Goal: Transaction & Acquisition: Purchase product/service

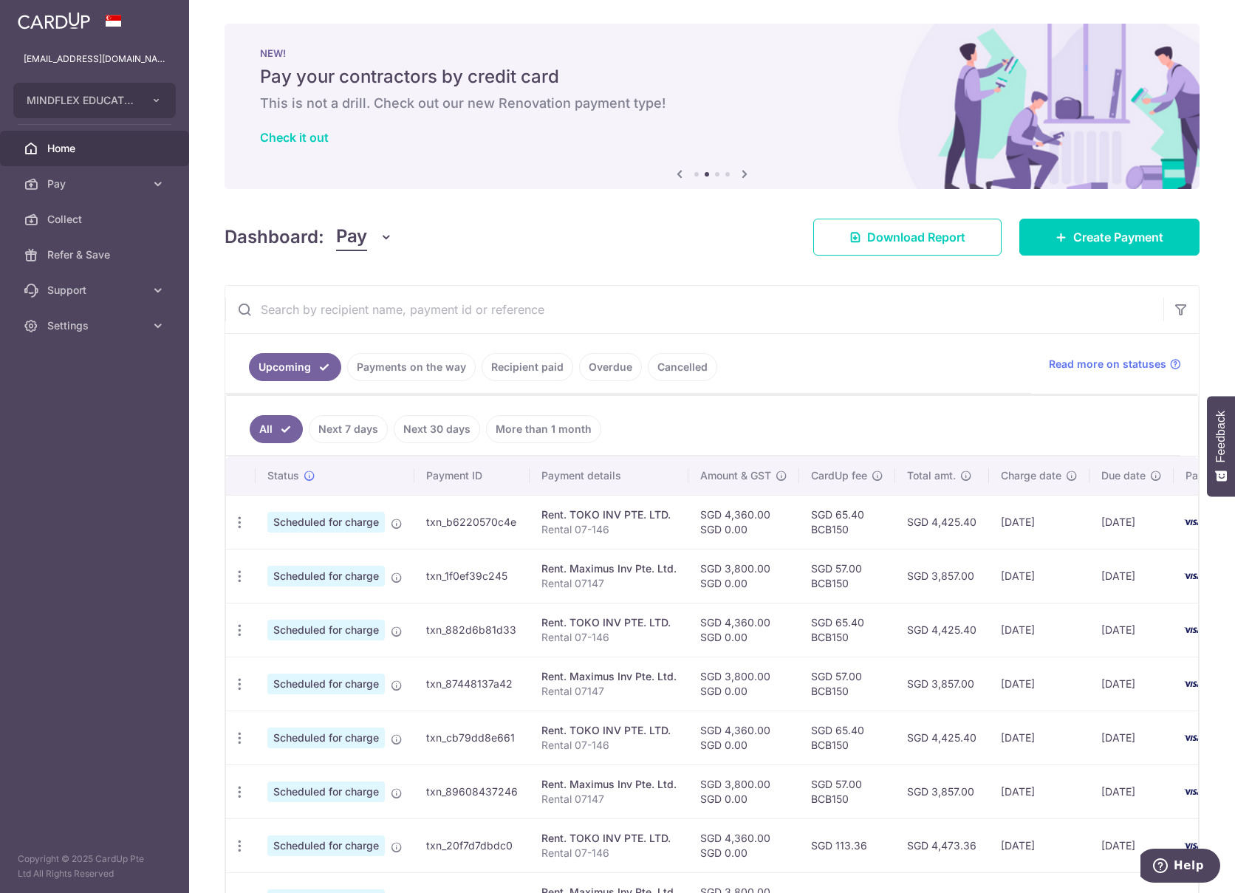
click at [1090, 212] on div "× Pause Schedule Pause all future payments in this series Pause just this one p…" at bounding box center [712, 446] width 1046 height 893
click at [1084, 228] on link "Create Payment" at bounding box center [1109, 237] width 180 height 37
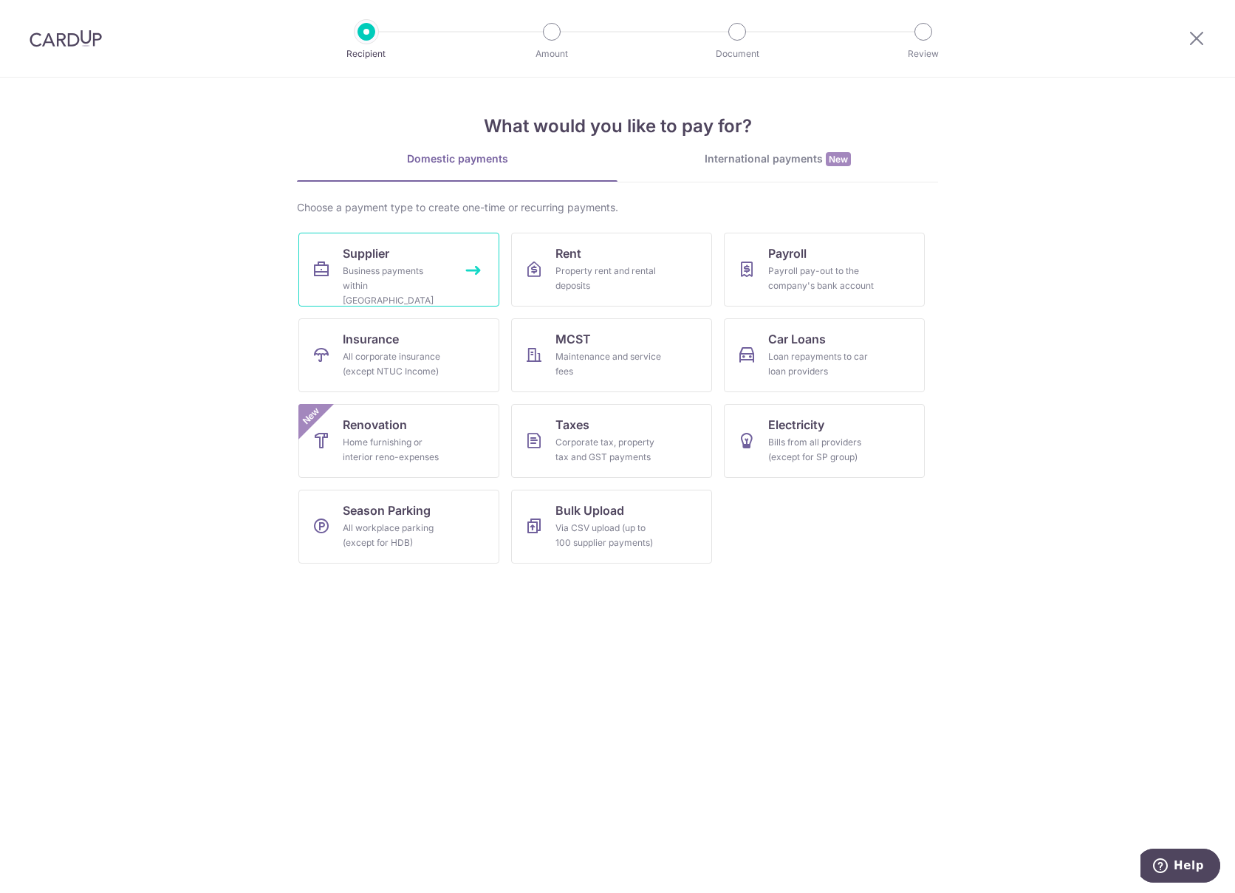
click at [373, 259] on span "Supplier" at bounding box center [366, 253] width 47 height 18
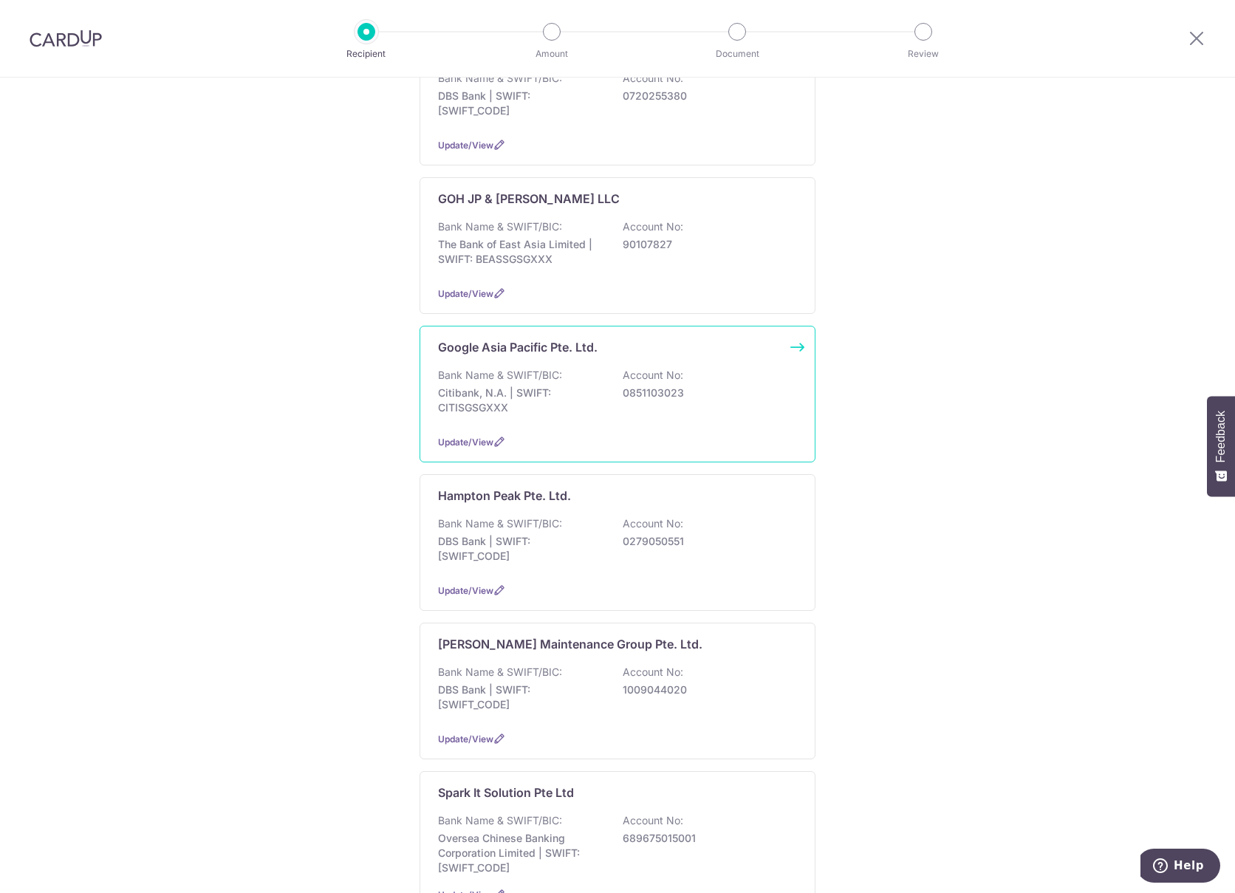
scroll to position [443, 0]
click at [505, 372] on div "Bank Name & SWIFT/BIC: Citibank, N.A. | SWIFT: CITISGSGXXX Account No: 08511030…" at bounding box center [617, 397] width 359 height 55
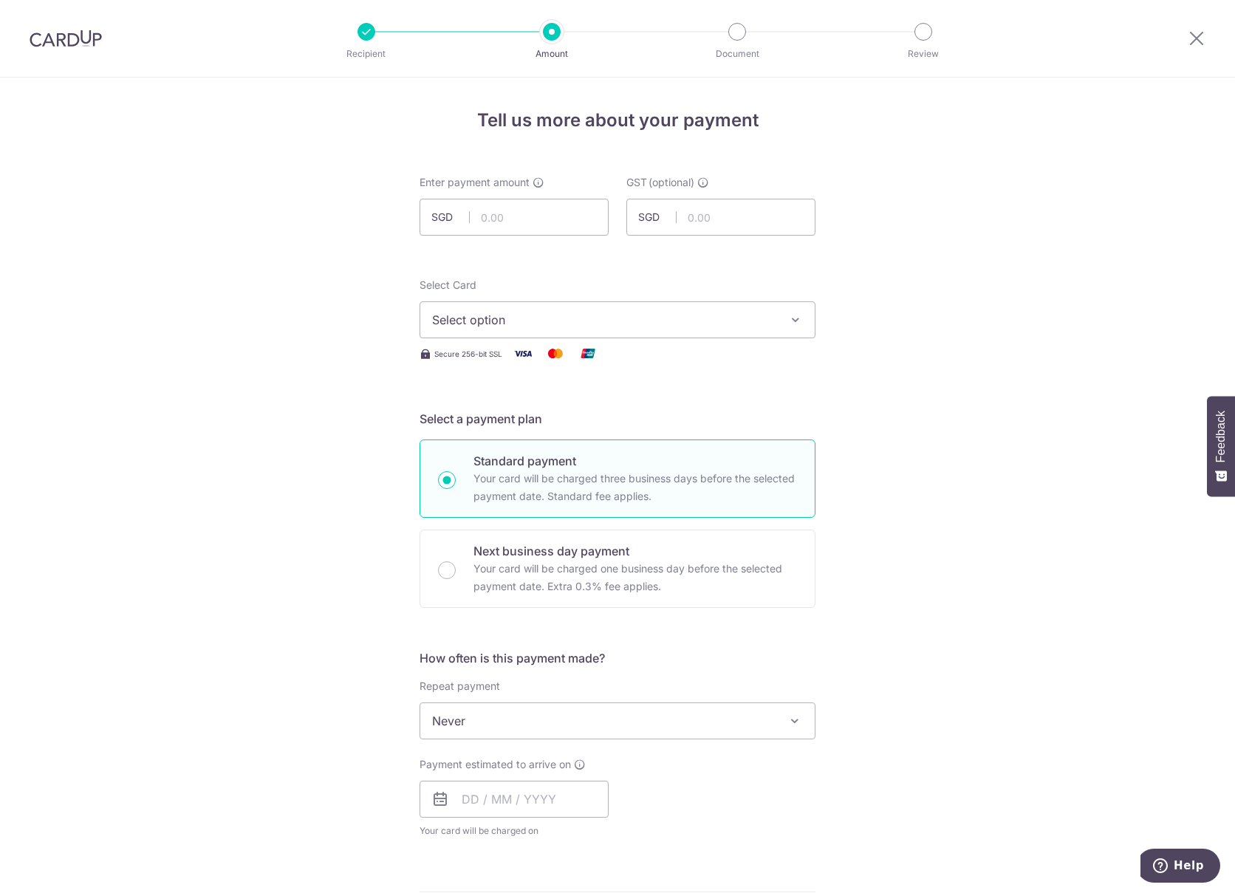
click at [982, 219] on div "Tell us more about your payment Enter payment amount SGD GST (optional) SGD Sel…" at bounding box center [617, 795] width 1235 height 1435
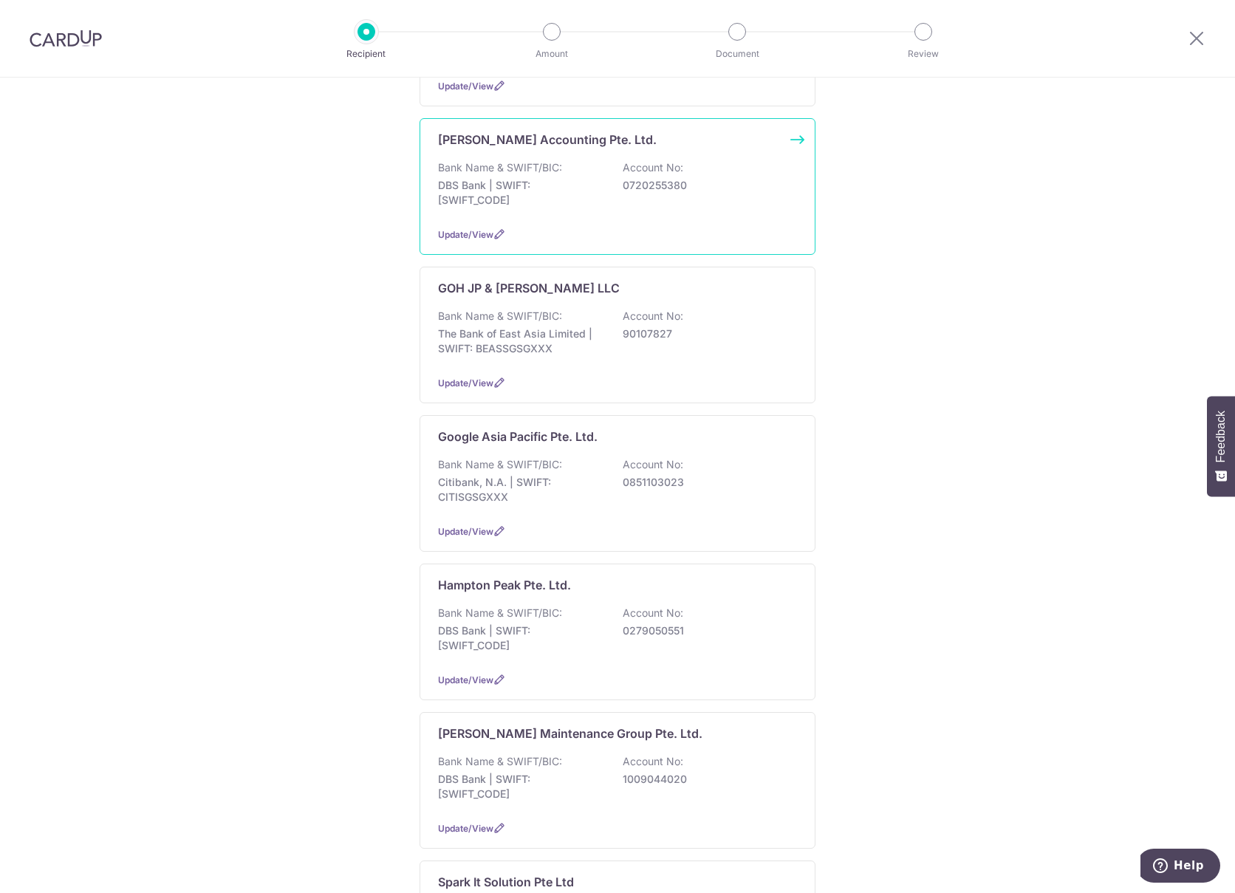
scroll to position [295, 0]
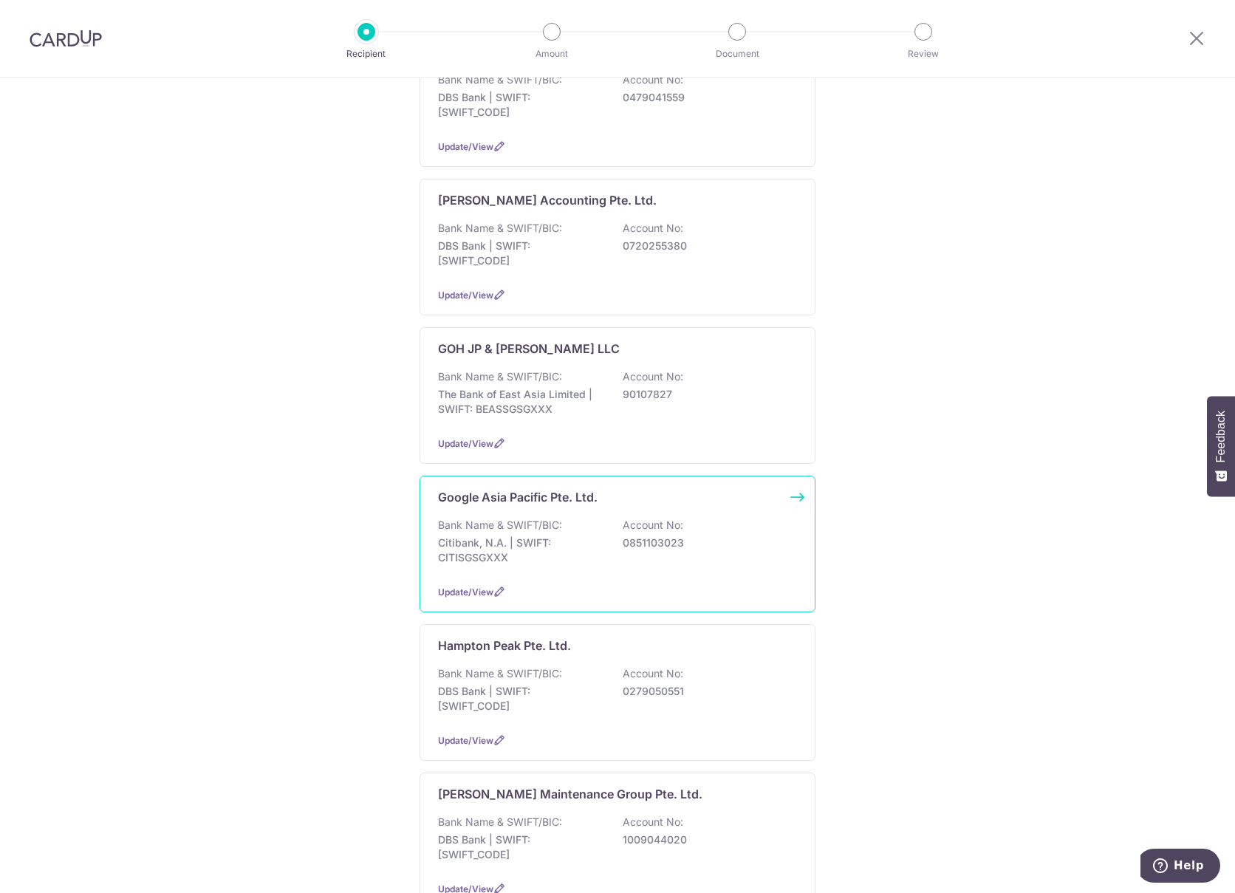
click at [571, 536] on p "Citibank, N.A. | SWIFT: CITISGSGXXX" at bounding box center [520, 551] width 165 height 30
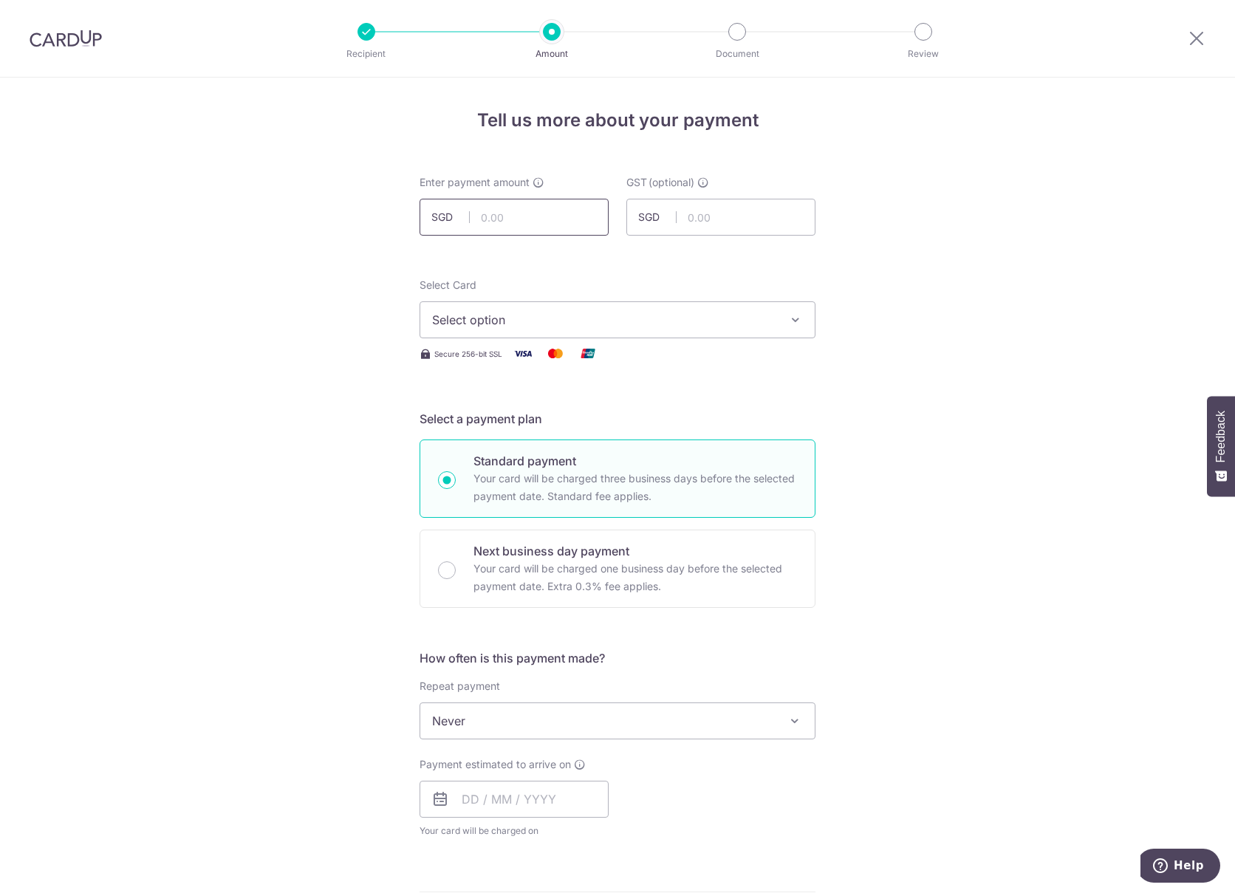
click at [498, 221] on input "text" at bounding box center [514, 217] width 189 height 37
type input "103,939.35"
click at [474, 317] on span "Select option" at bounding box center [604, 320] width 344 height 18
click at [479, 428] on span "**** 5719" at bounding box center [495, 426] width 54 height 18
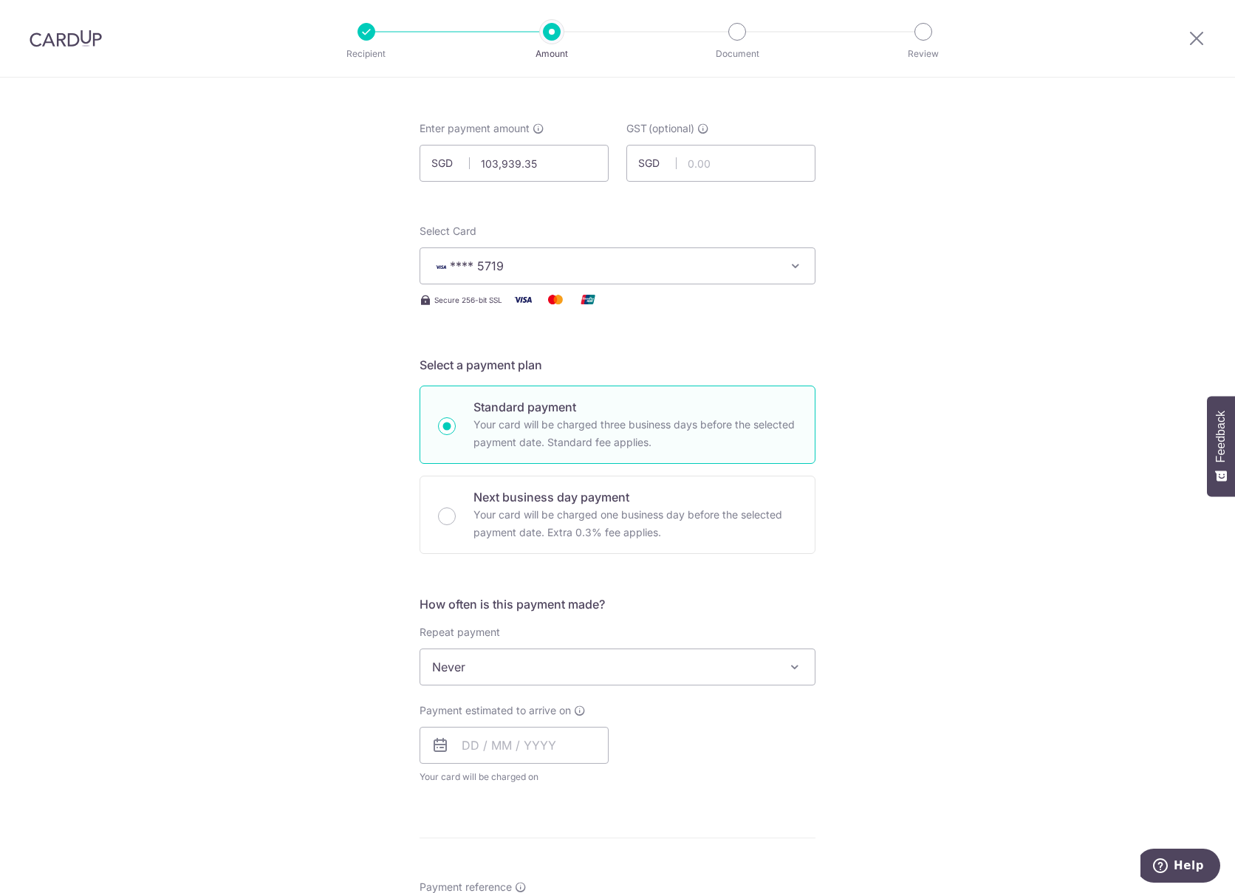
scroll to position [148, 0]
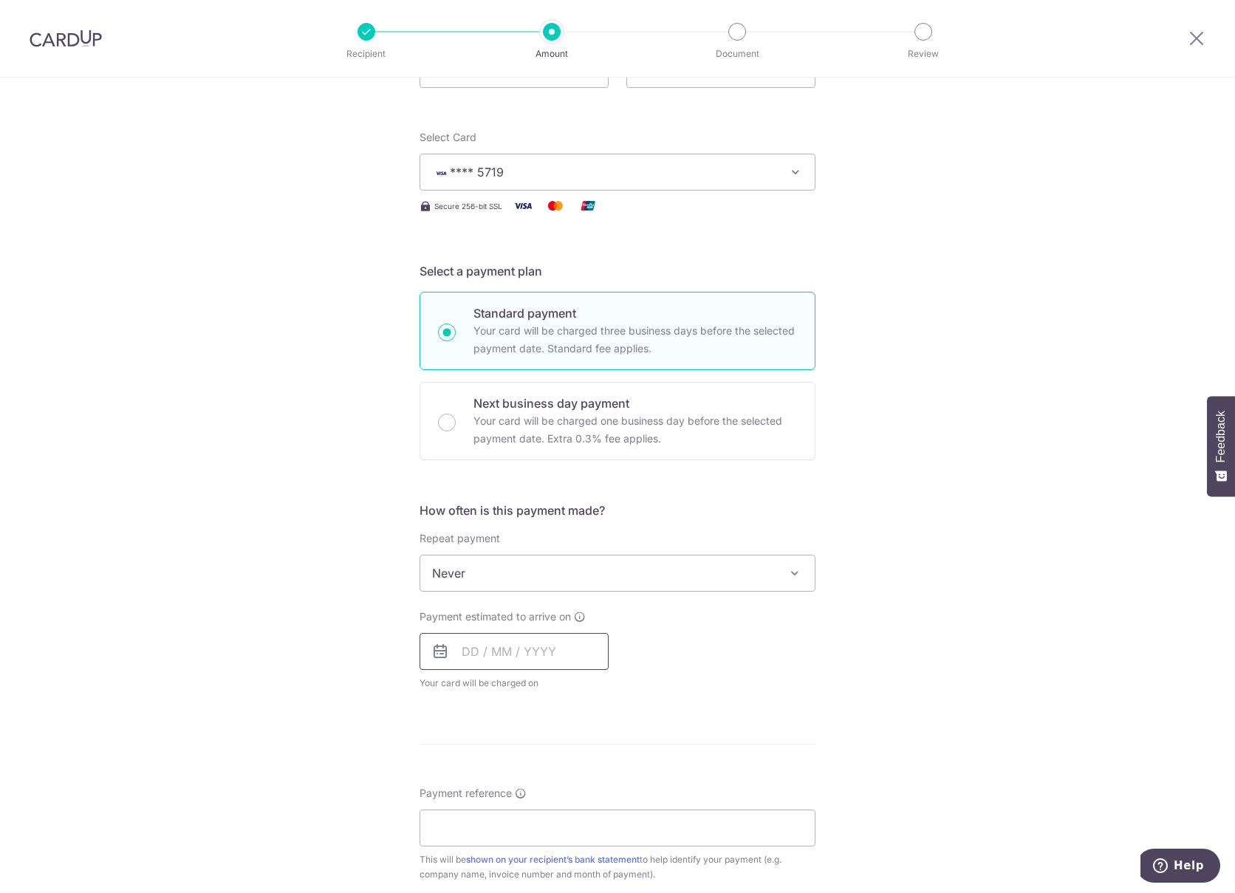
click at [455, 650] on input "text" at bounding box center [514, 651] width 189 height 37
click at [499, 782] on link "7" at bounding box center [509, 786] width 24 height 24
type input "07/10/2025"
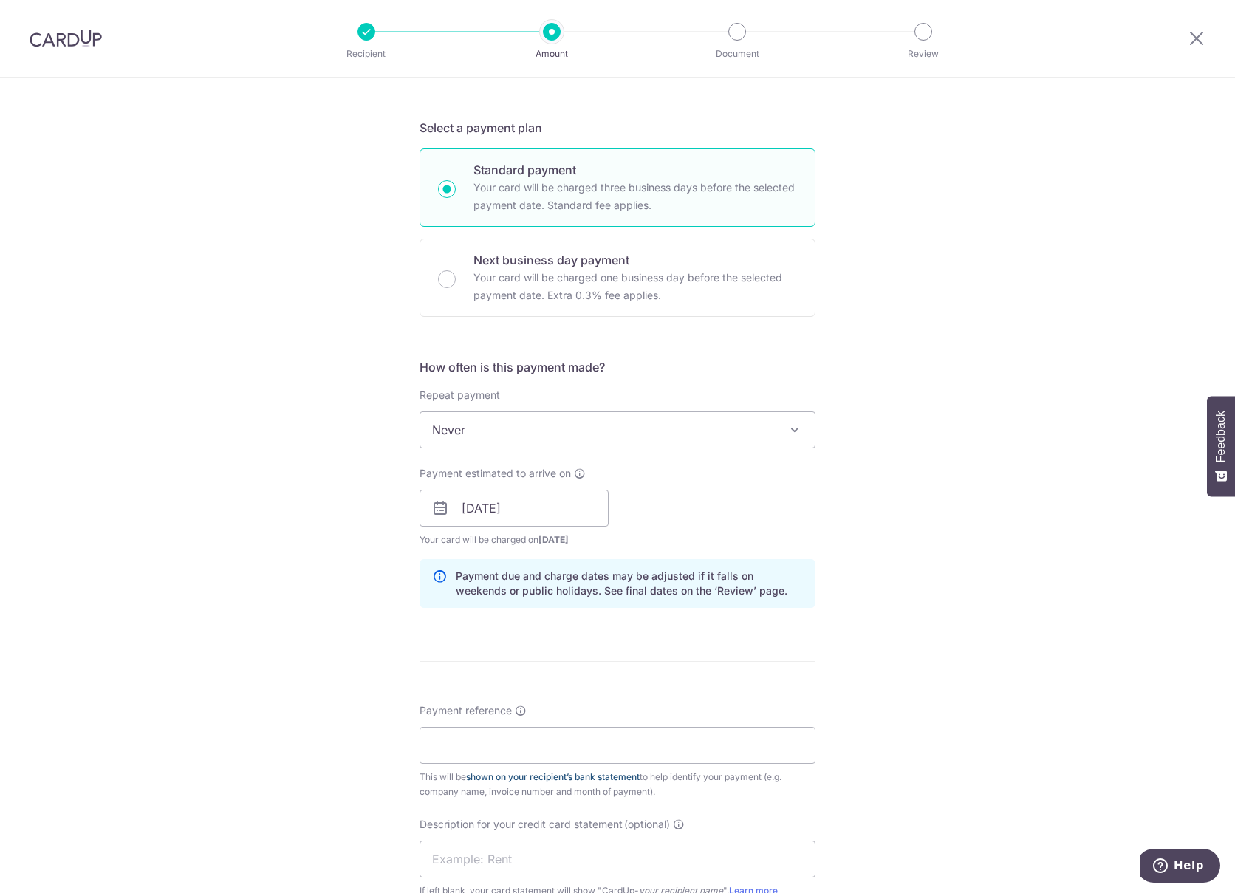
scroll to position [295, 0]
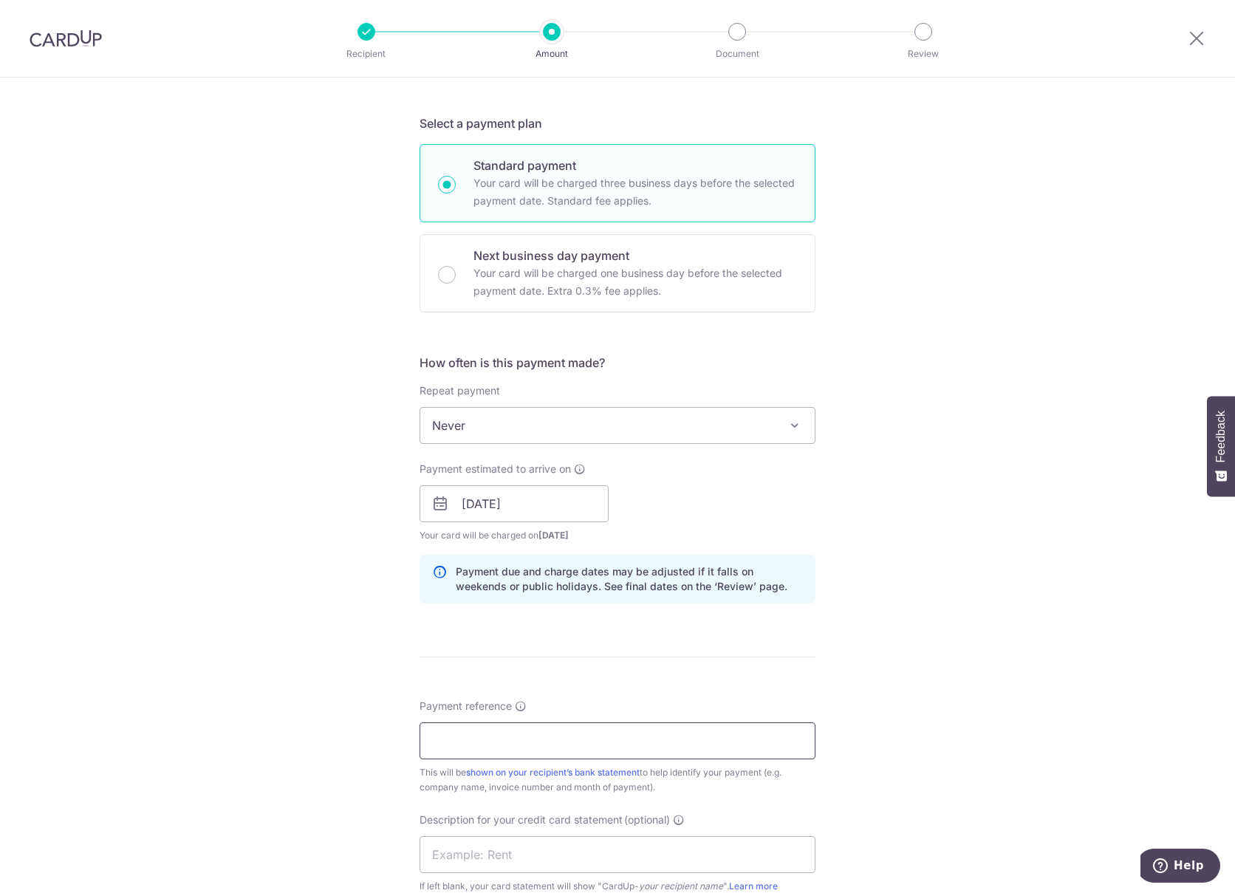
click at [472, 748] on input "Payment reference" at bounding box center [618, 740] width 396 height 37
click at [484, 736] on input "Payment reference" at bounding box center [618, 740] width 396 height 37
type input "Invoice 5352454099"
type input "G"
type input "A"
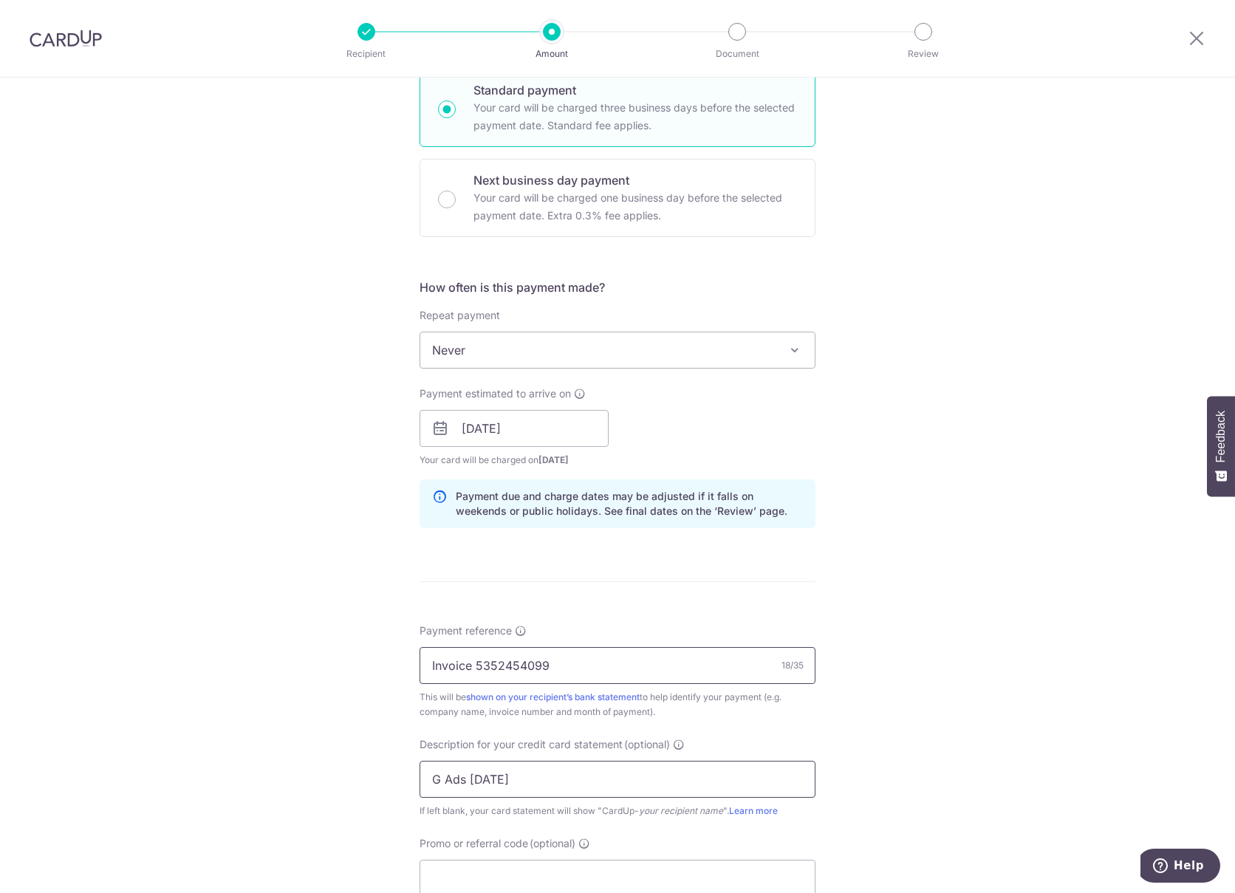
scroll to position [680, 0]
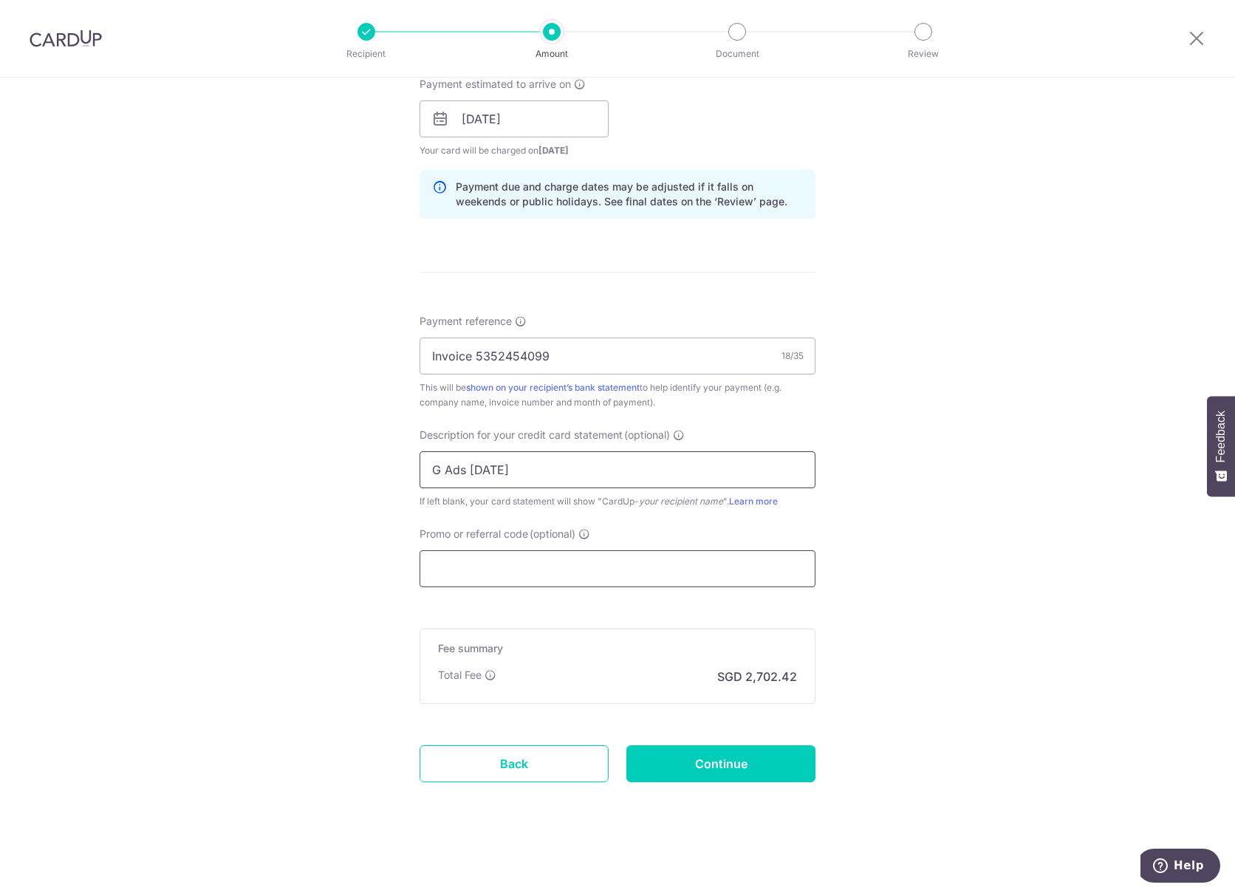
type input "G Ads Aug 2025"
click at [491, 578] on input "Promo or referral code (optional)" at bounding box center [618, 568] width 396 height 37
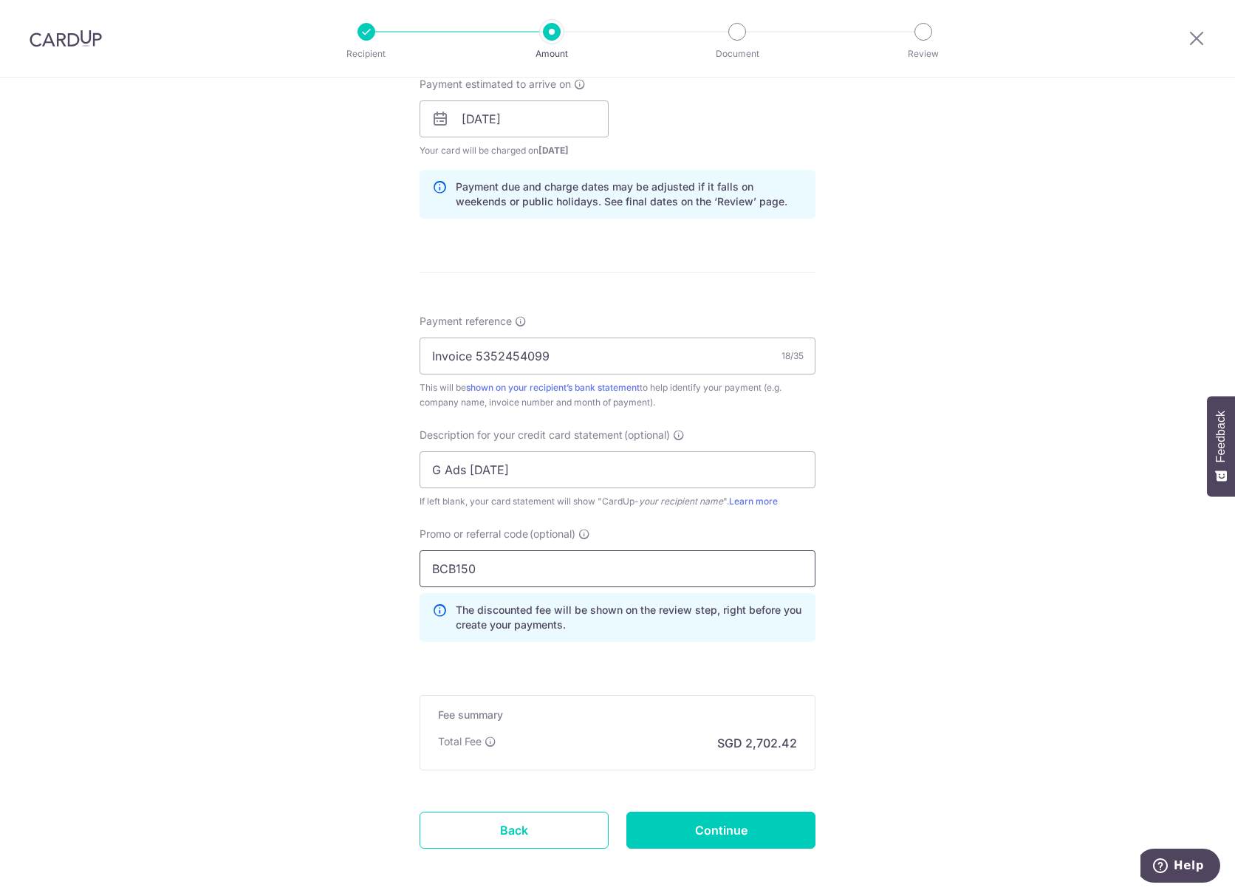
type input "BCB150"
click at [830, 797] on div "Tell us more about your payment Enter payment amount SGD 103,939.35 103939.35 G…" at bounding box center [617, 178] width 1235 height 1562
click at [750, 815] on input "Continue" at bounding box center [720, 830] width 189 height 37
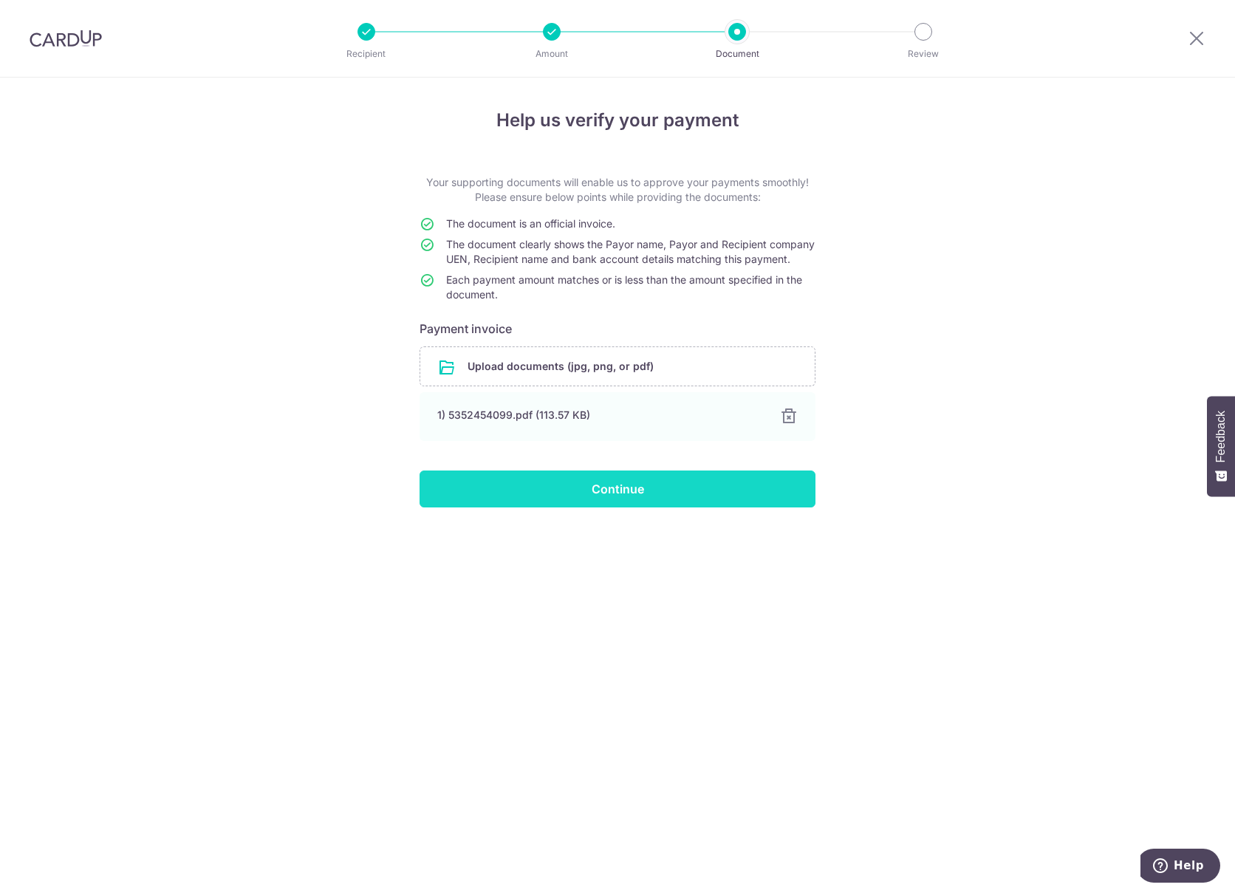
click at [513, 499] on input "Continue" at bounding box center [618, 489] width 396 height 37
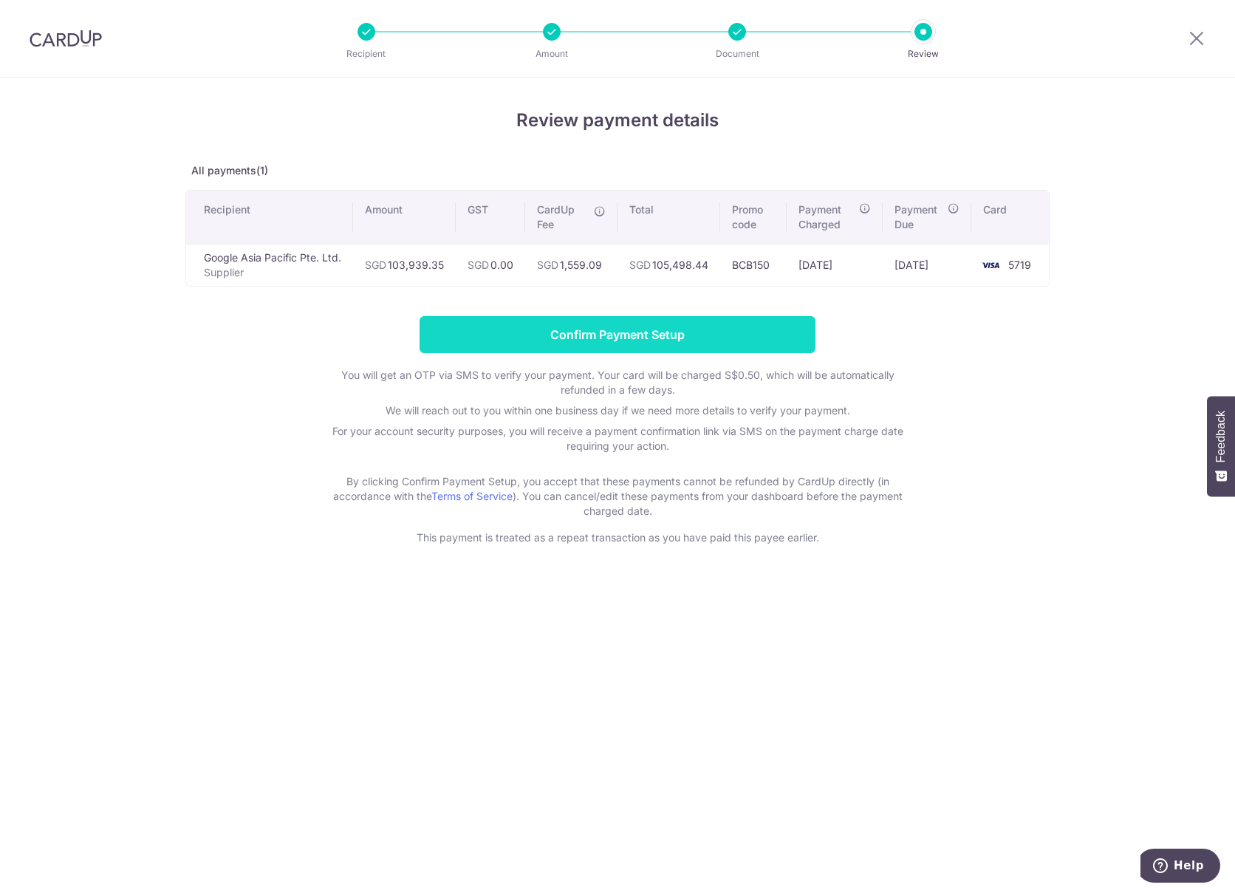
click at [554, 327] on input "Confirm Payment Setup" at bounding box center [618, 334] width 396 height 37
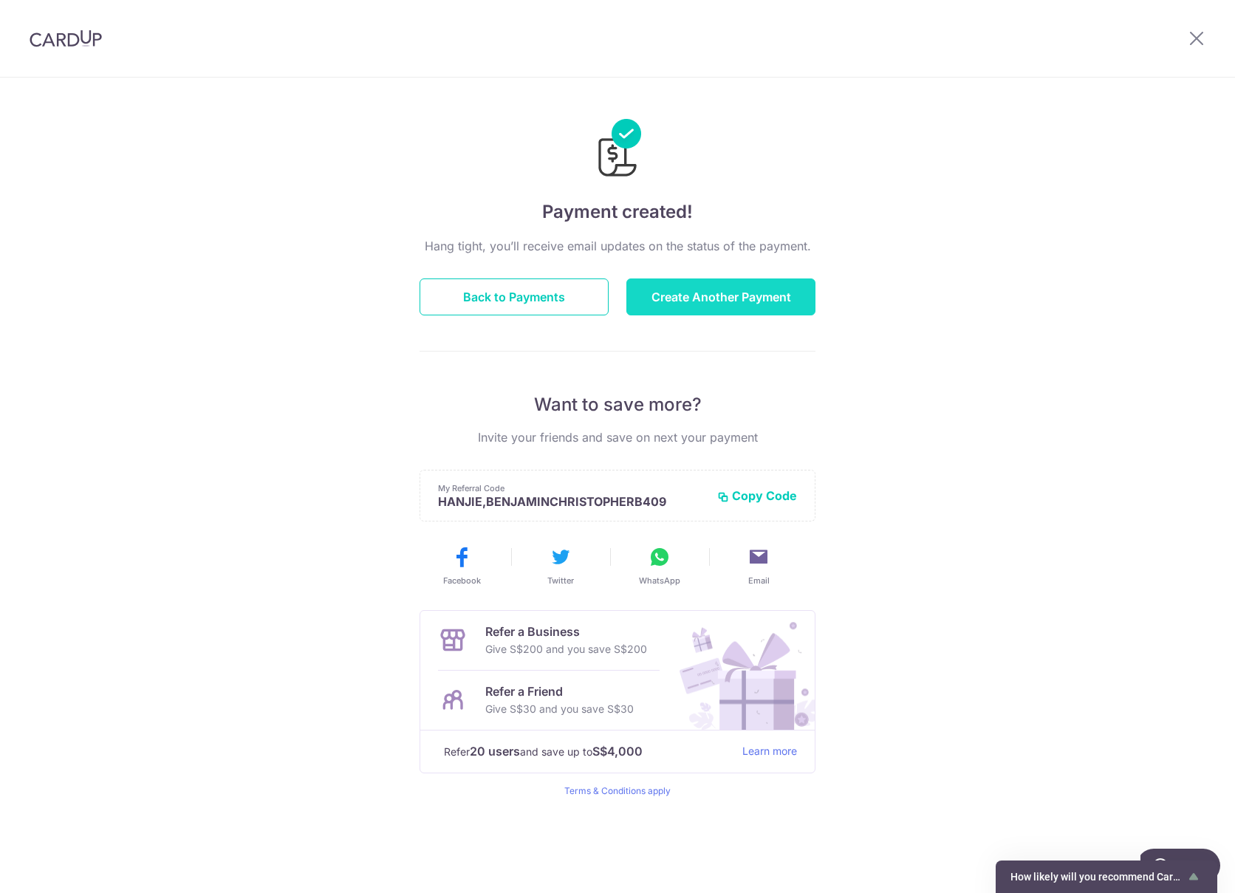
click at [645, 296] on button "Create Another Payment" at bounding box center [720, 296] width 189 height 37
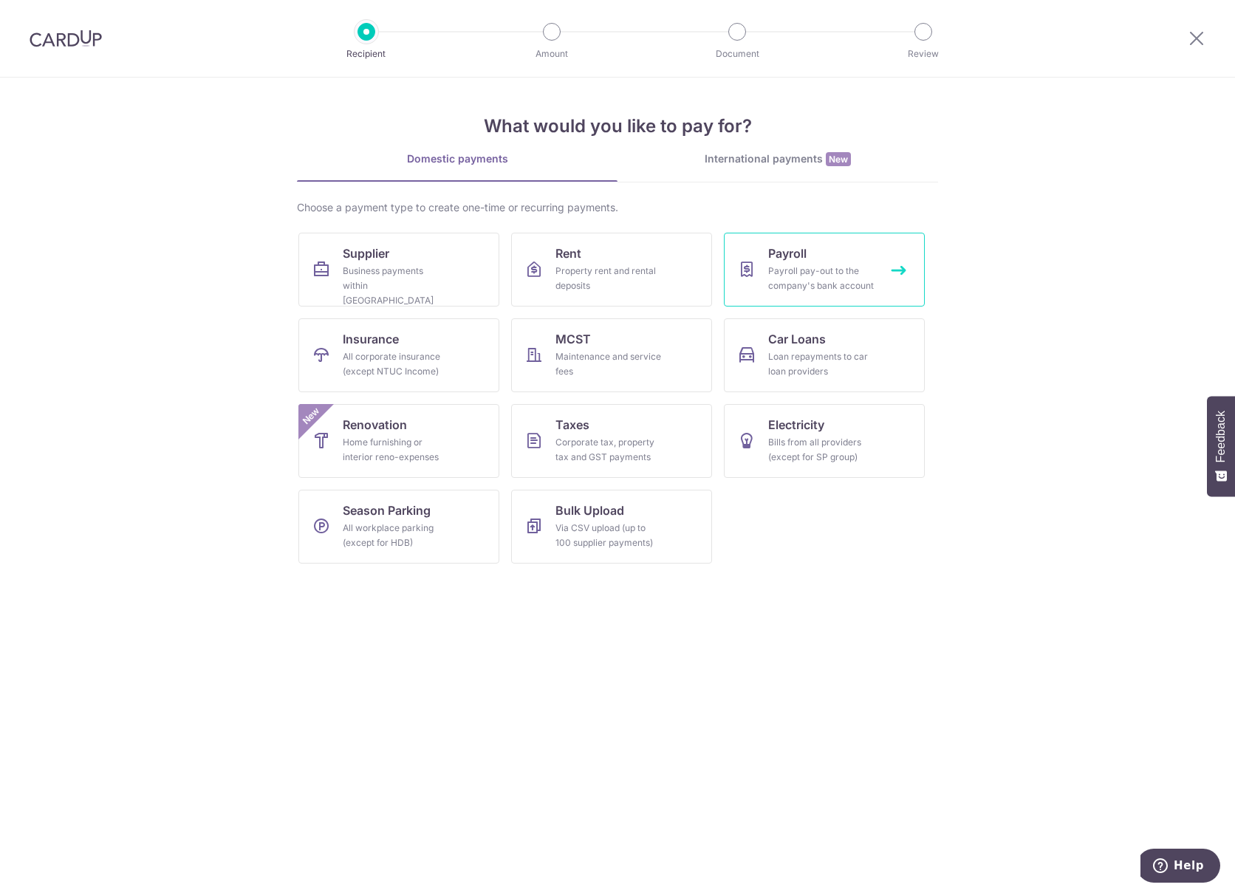
click at [788, 278] on div "Payroll pay-out to the company's bank account" at bounding box center [821, 279] width 106 height 30
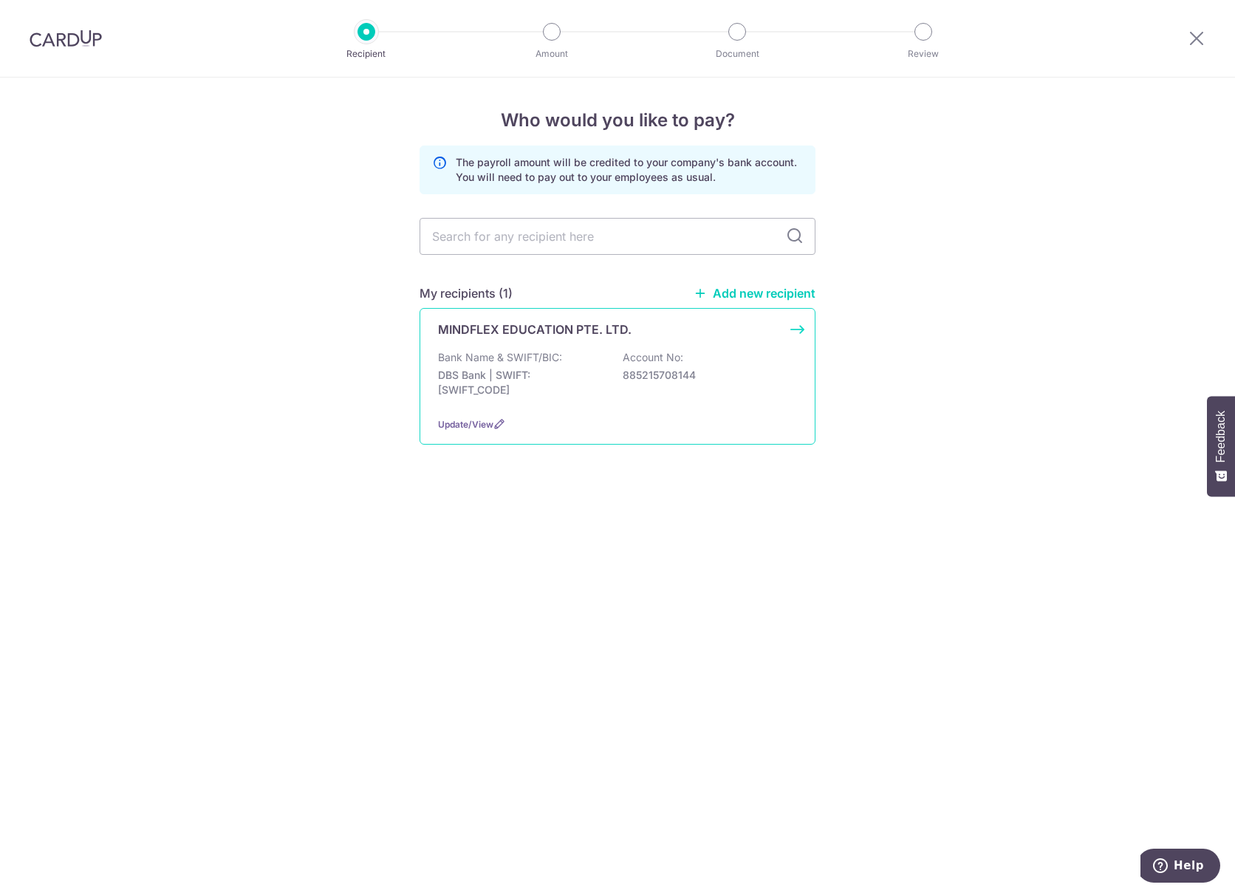
click at [509, 361] on p "Bank Name & SWIFT/BIC:" at bounding box center [500, 357] width 124 height 15
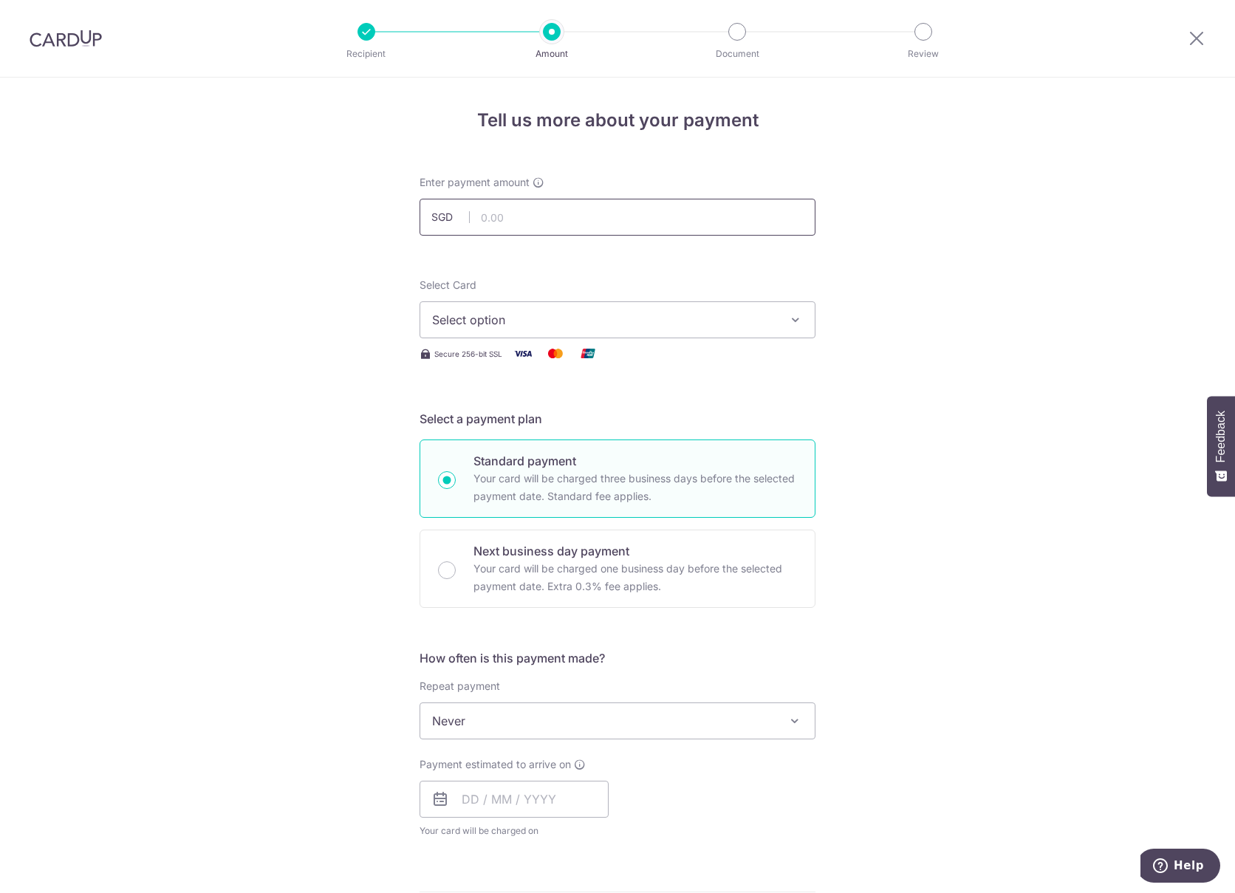
click at [551, 225] on input "text" at bounding box center [618, 217] width 396 height 37
type input "43,515.30"
click at [507, 319] on span "Select option" at bounding box center [604, 320] width 344 height 18
click at [485, 418] on span "**** 5719" at bounding box center [495, 426] width 54 height 18
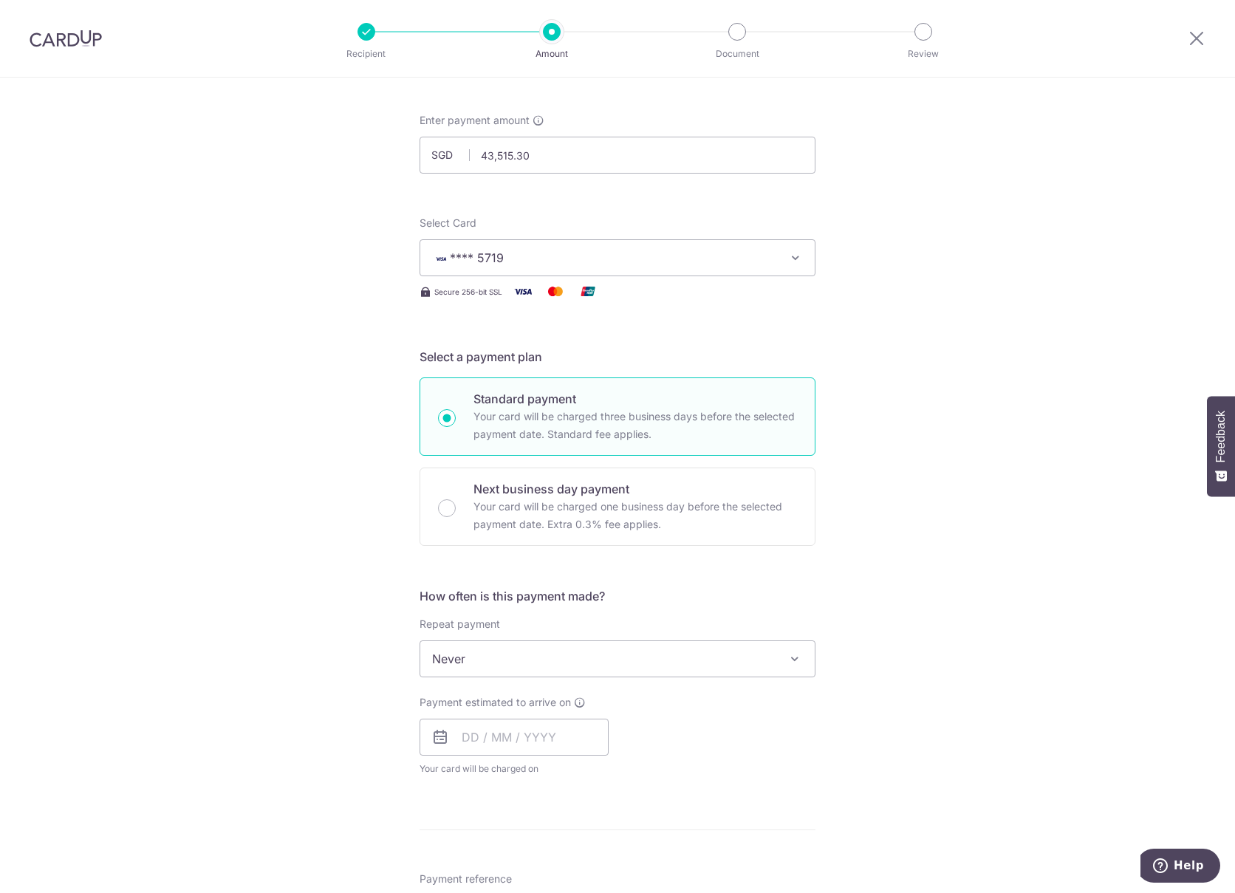
scroll to position [148, 0]
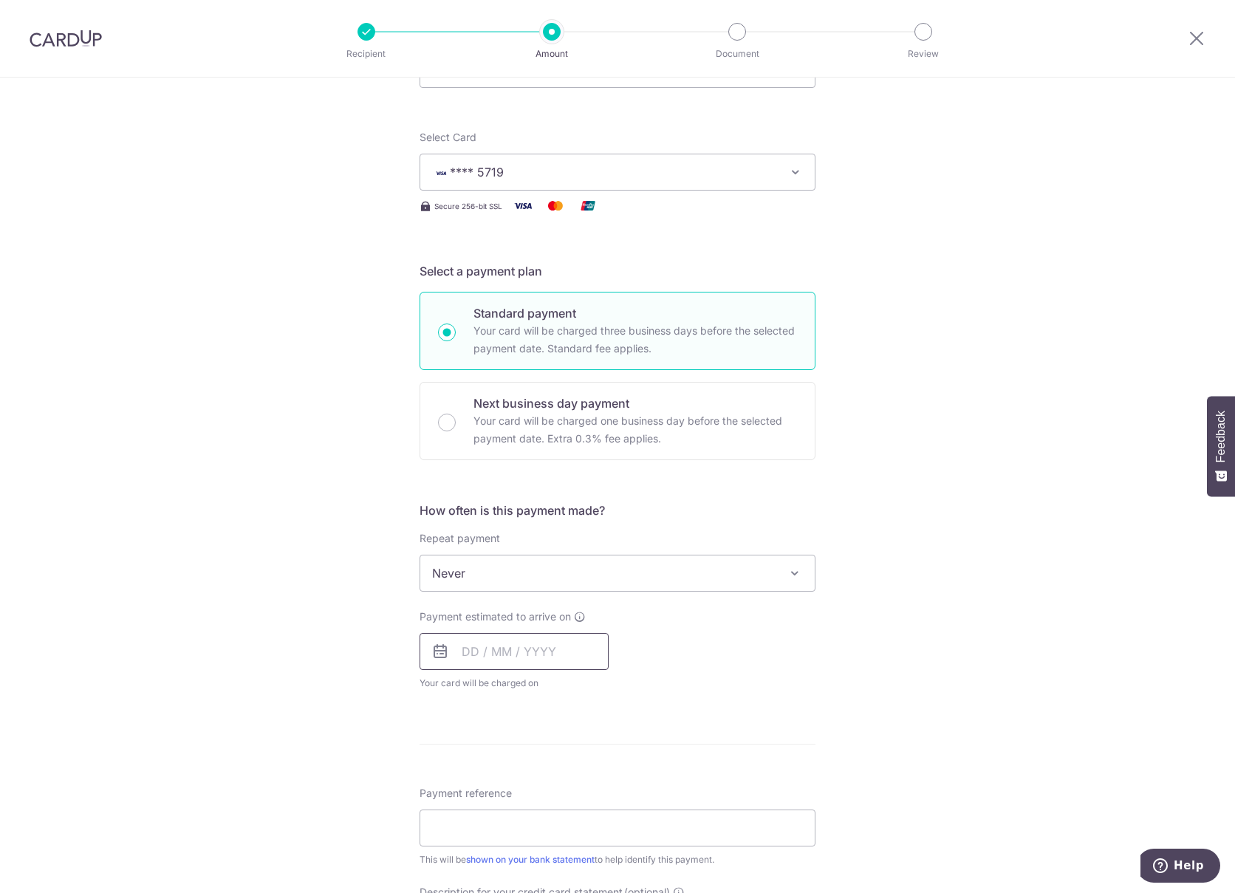
click at [465, 654] on input "text" at bounding box center [514, 651] width 189 height 37
click at [507, 786] on link "7" at bounding box center [509, 786] width 24 height 24
type input "07/10/2025"
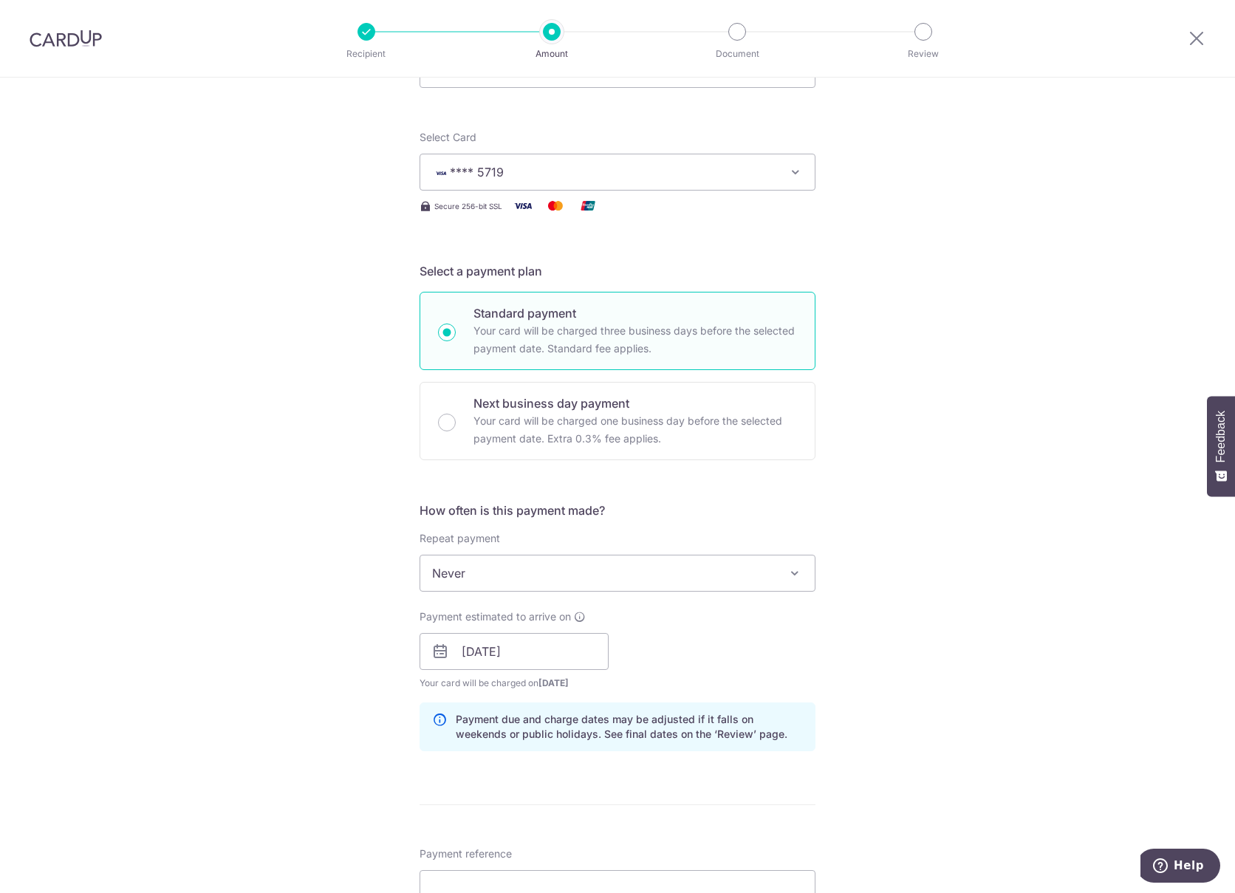
scroll to position [369, 0]
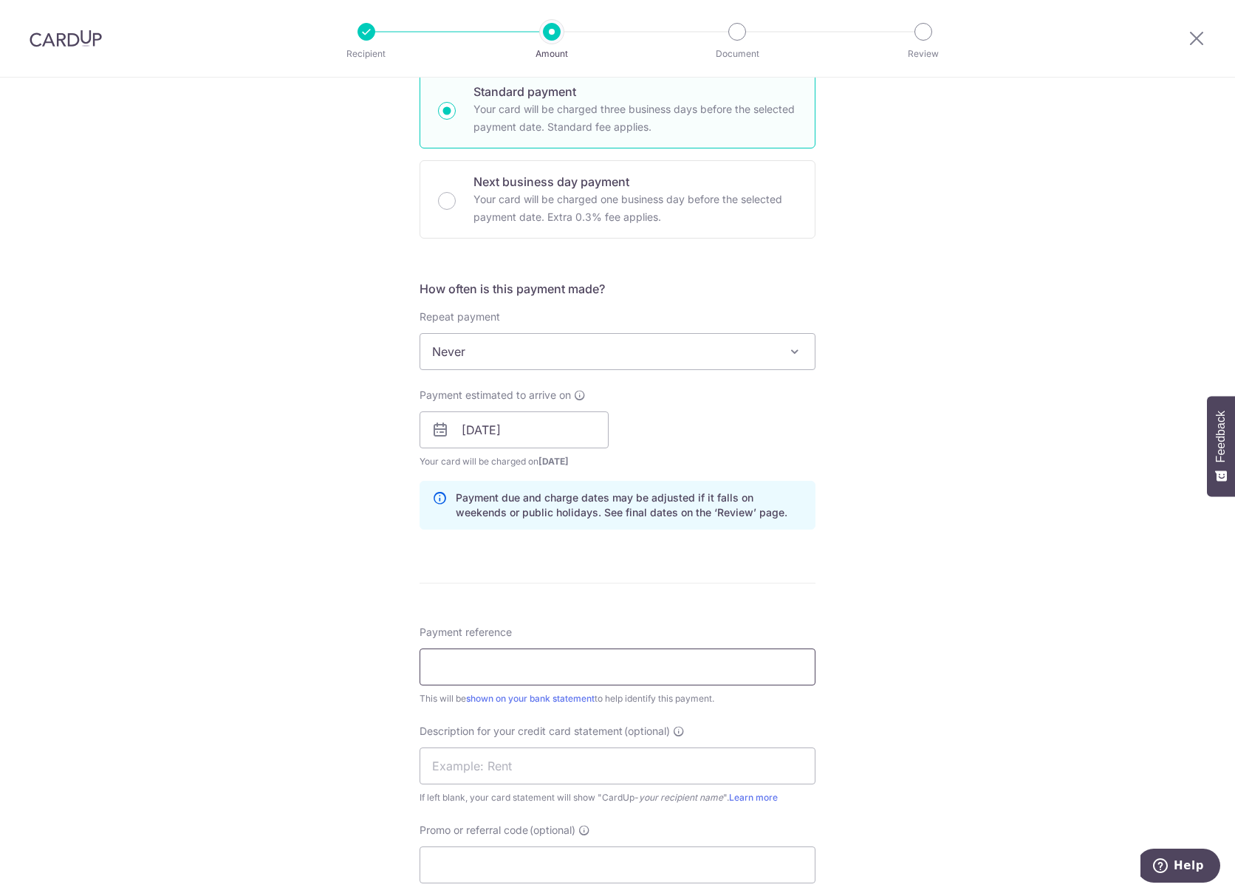
click at [428, 674] on input "Payment reference" at bounding box center [618, 667] width 396 height 37
type input "Sep 2025 Payroll"
click at [465, 765] on input "text" at bounding box center [618, 766] width 396 height 37
paste input "Sep 2025 Payrol"
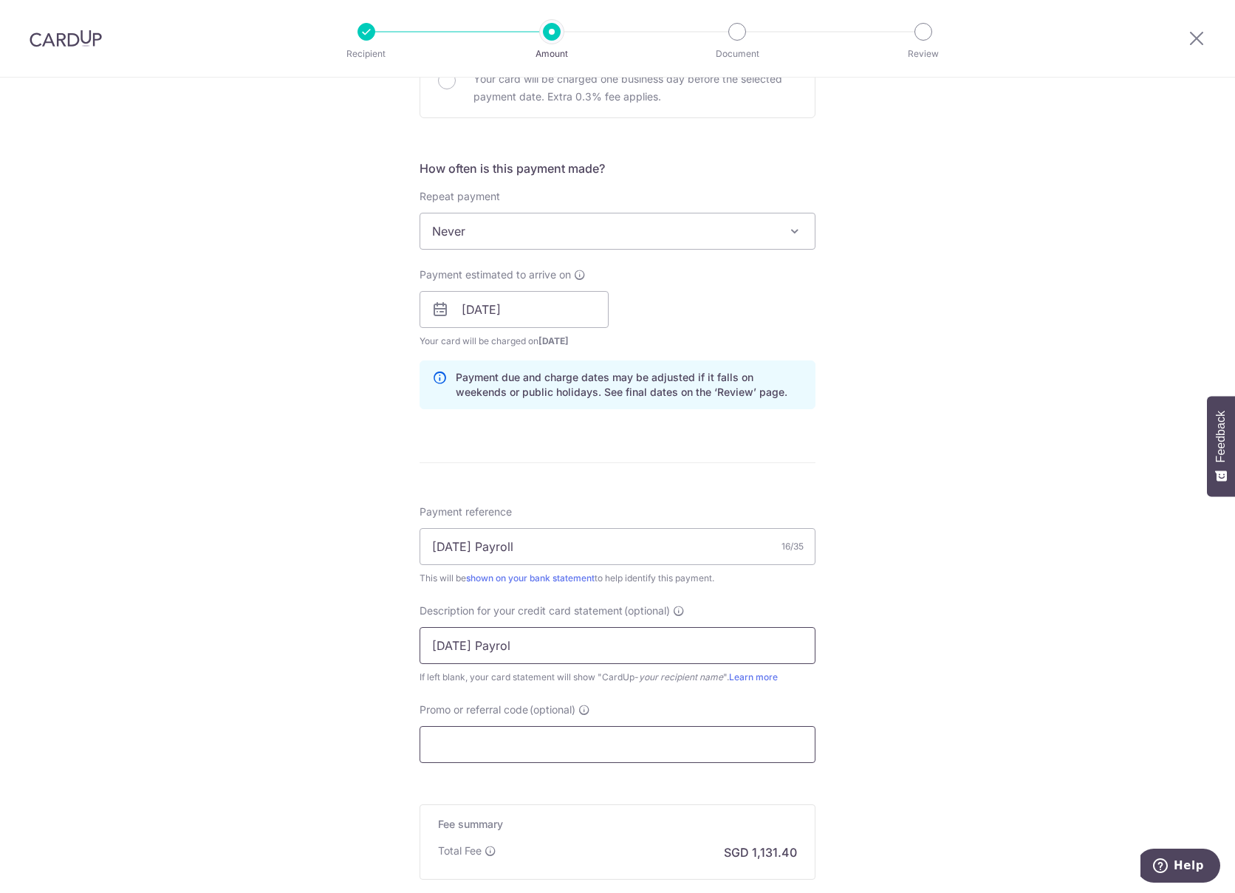
scroll to position [517, 0]
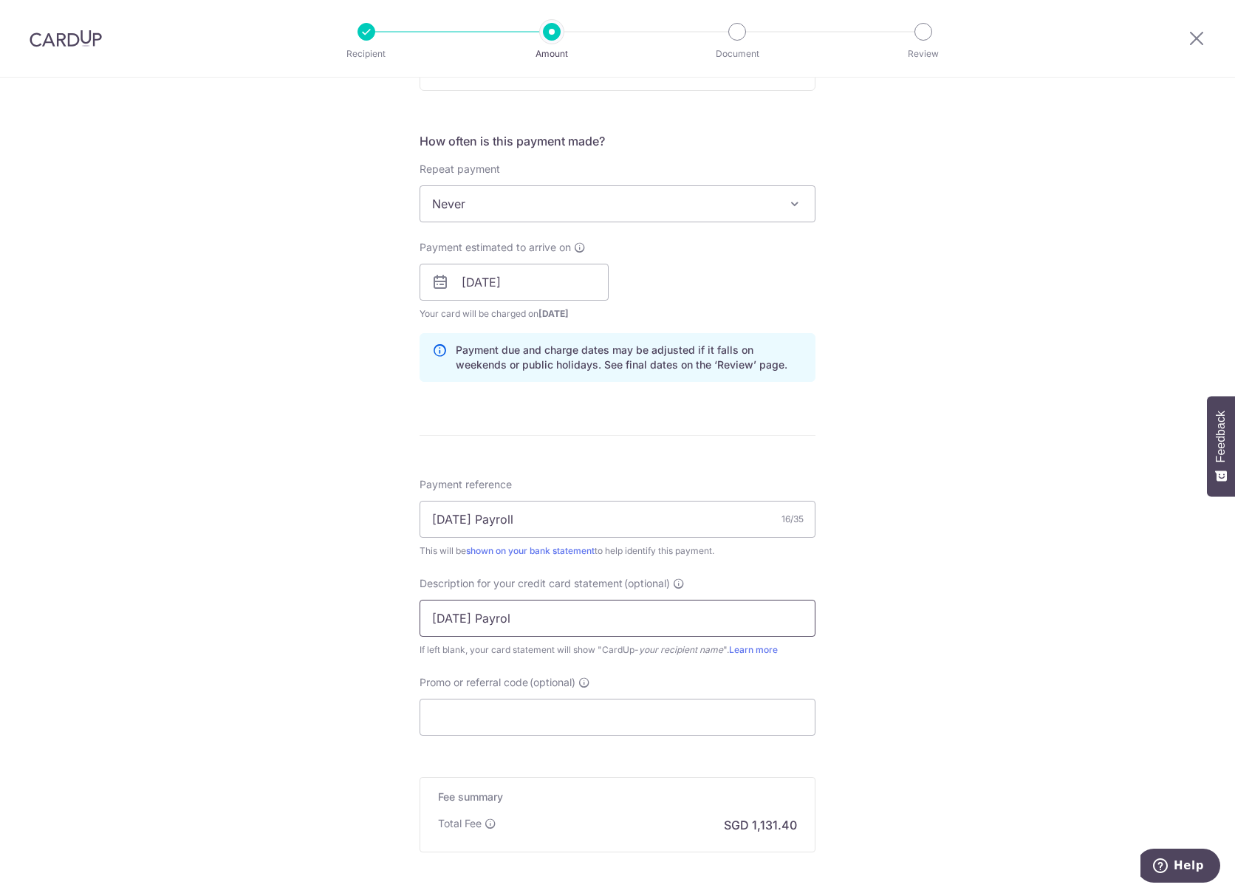
click at [456, 625] on input "Sep 2025 Payrol" at bounding box center [618, 618] width 396 height 37
type input "Sep2025 Payroll"
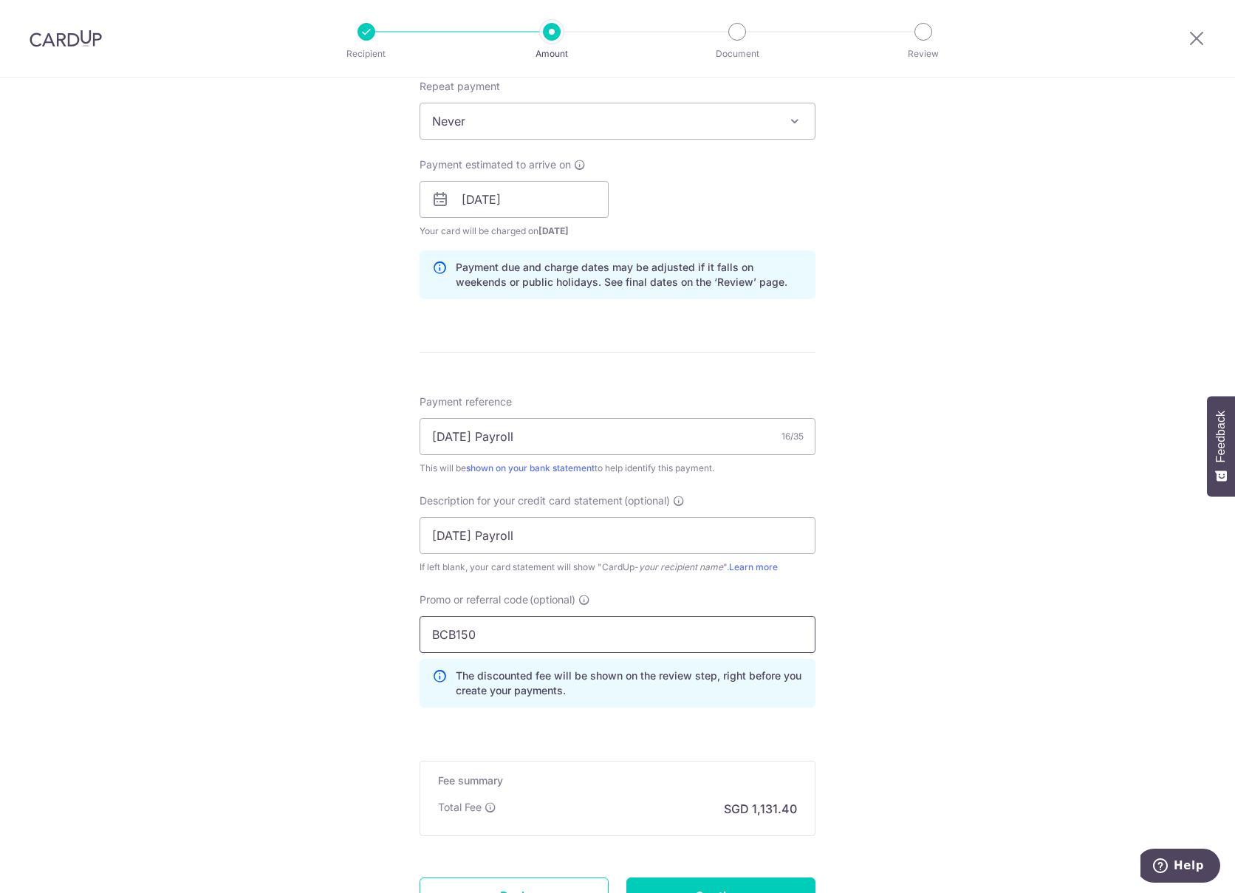
scroll to position [732, 0]
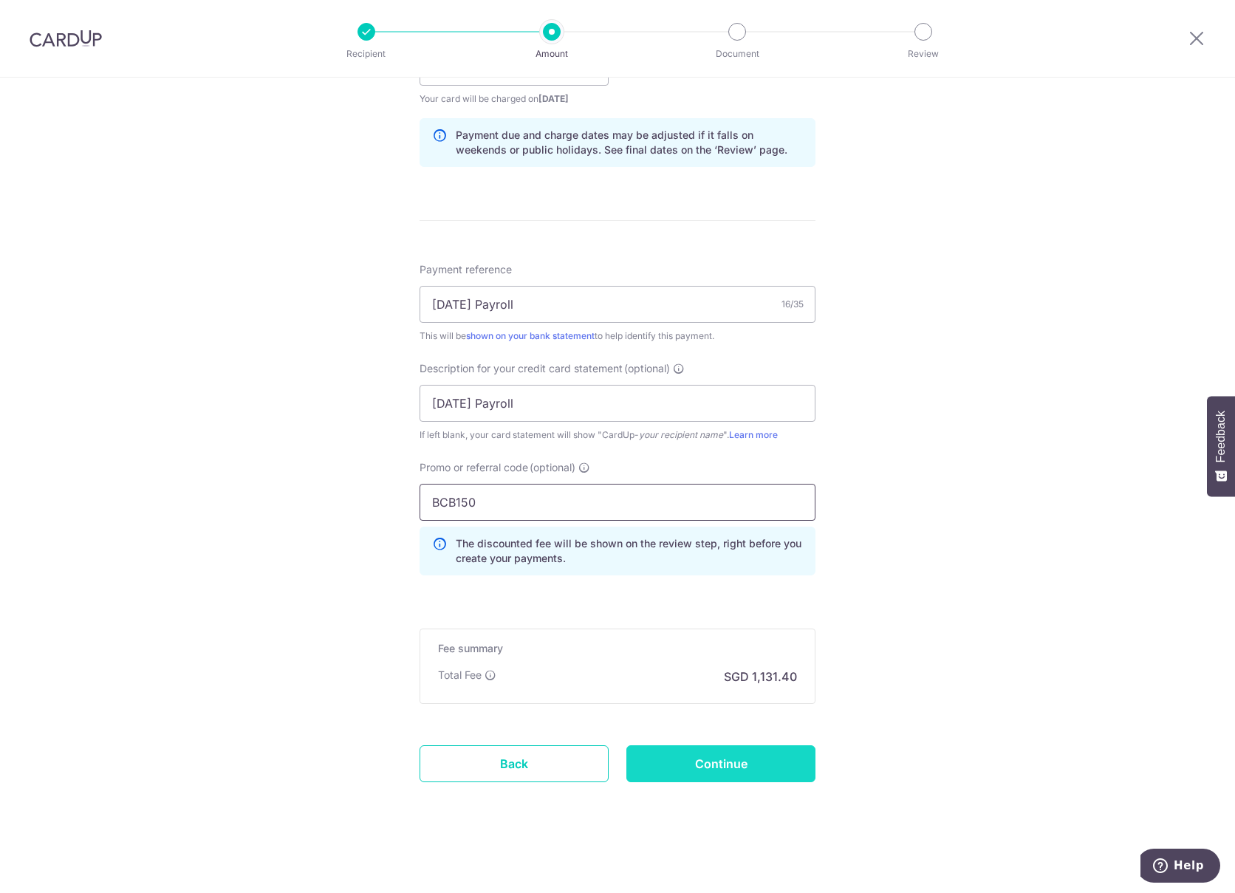
type input "BCB150"
click at [671, 751] on input "Continue" at bounding box center [720, 763] width 189 height 37
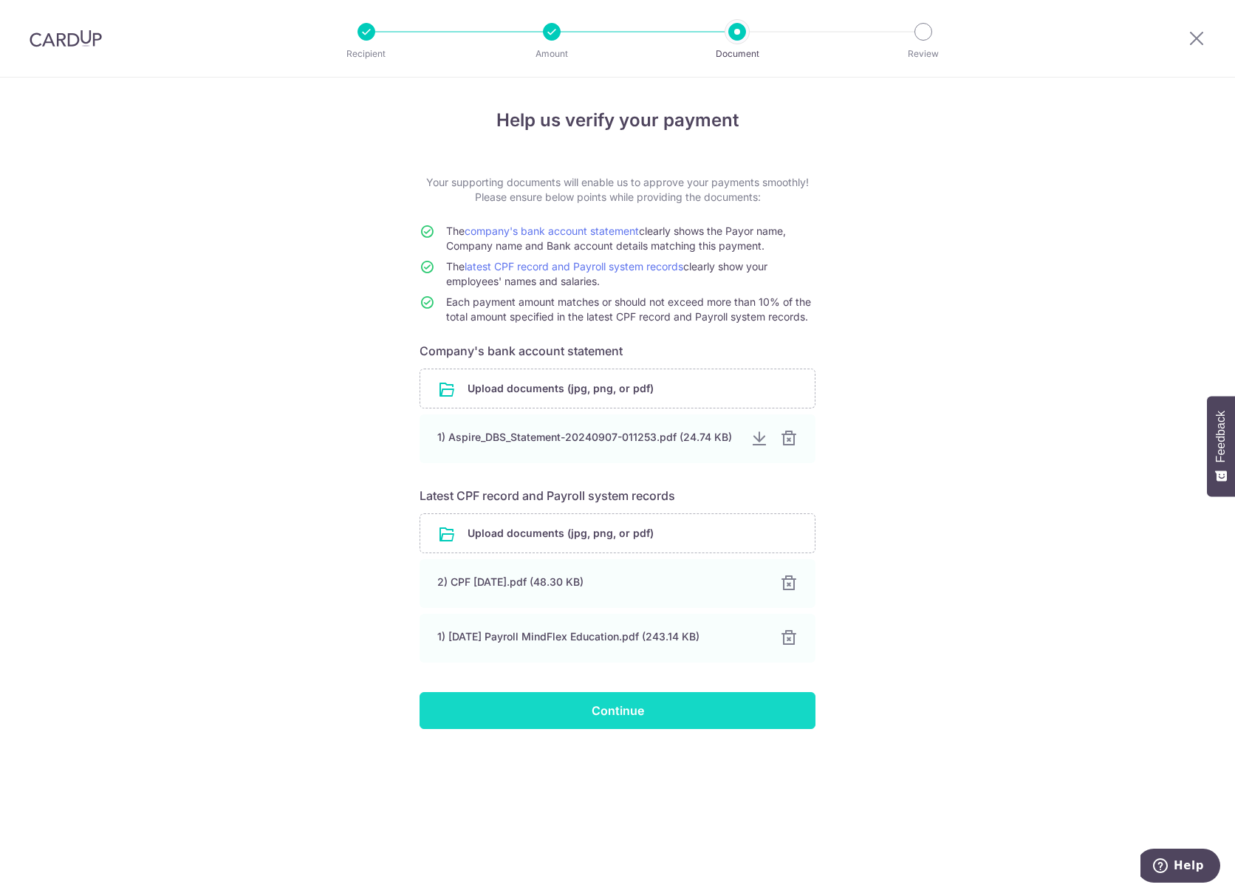
click at [527, 702] on input "Continue" at bounding box center [618, 710] width 396 height 37
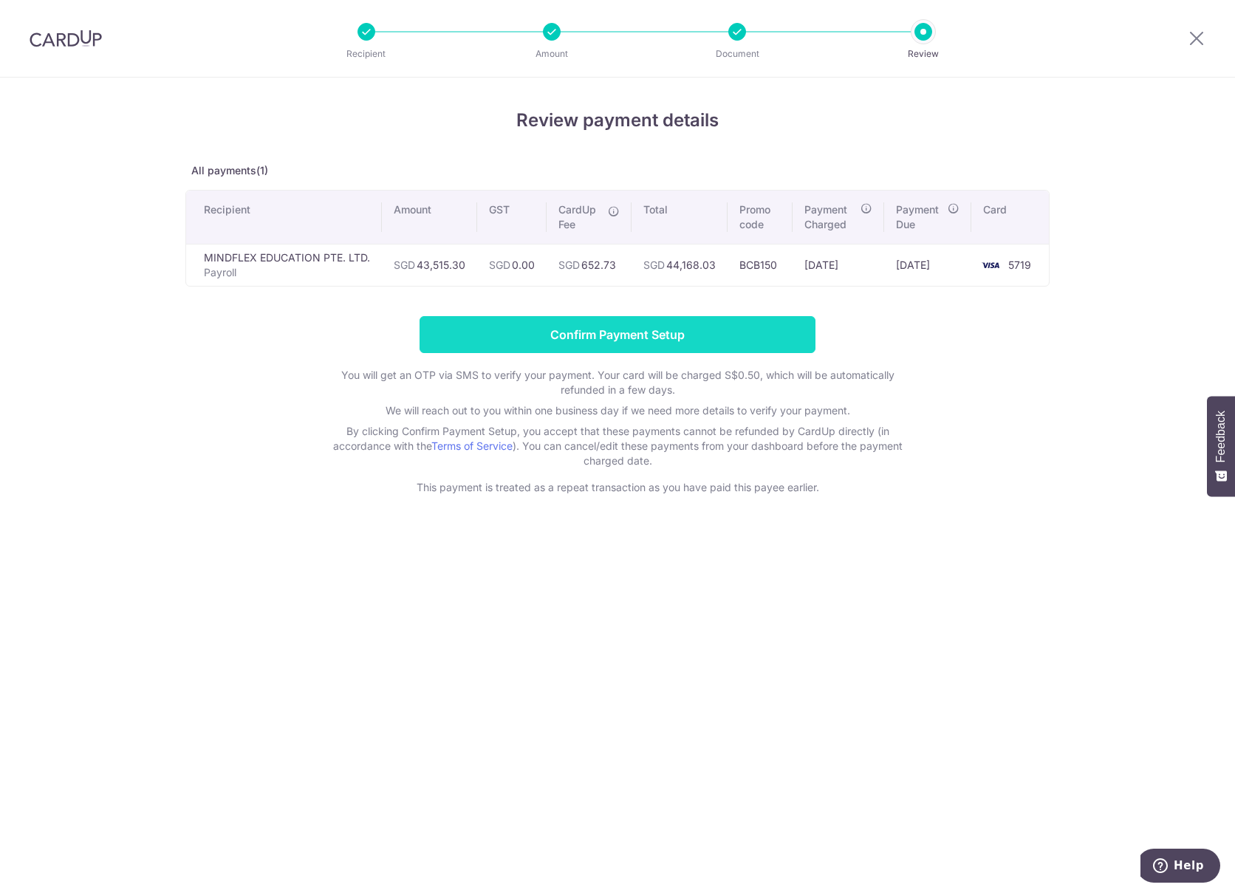
click at [525, 331] on input "Confirm Payment Setup" at bounding box center [618, 334] width 396 height 37
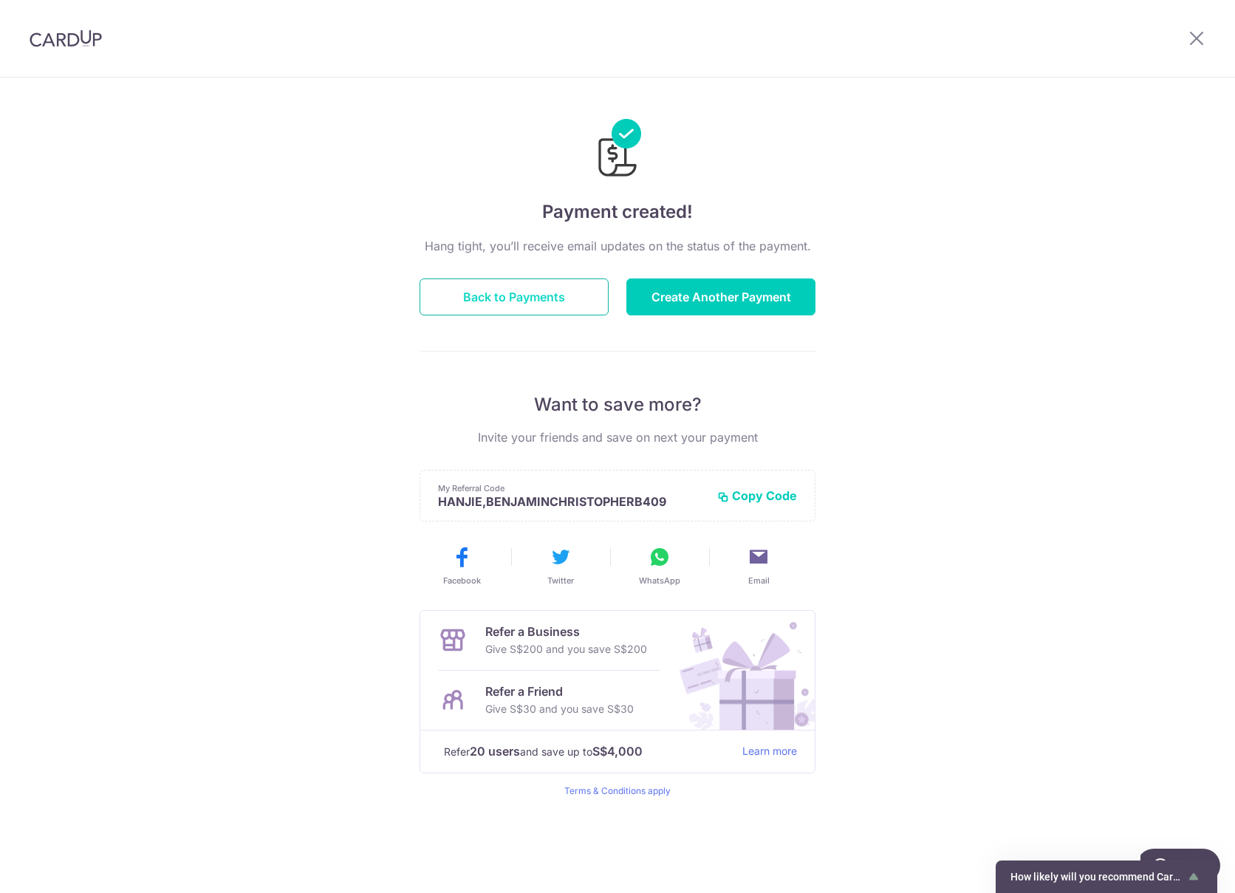
click at [558, 289] on button "Back to Payments" at bounding box center [514, 296] width 189 height 37
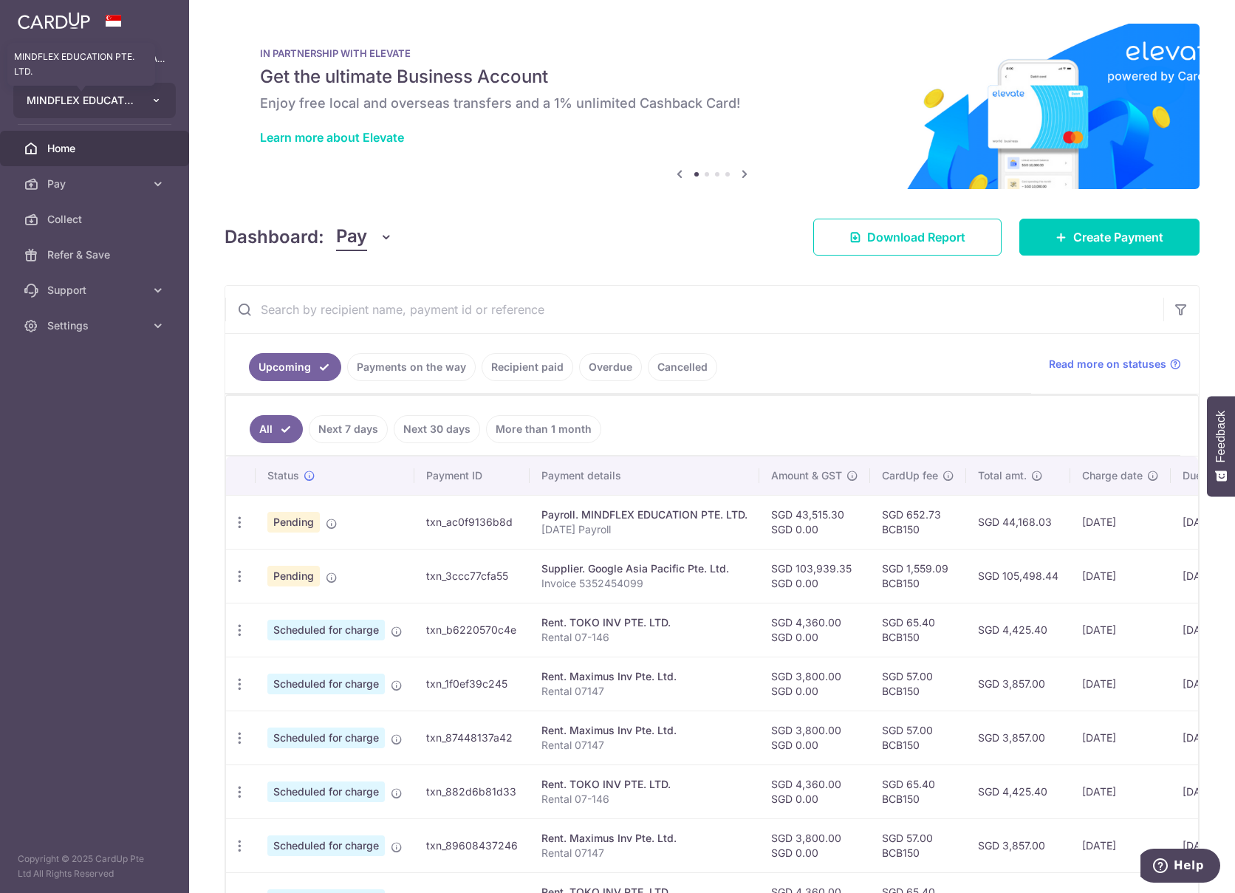
click at [92, 99] on span "MINDFLEX EDUCATION PTE. LTD." at bounding box center [81, 100] width 109 height 15
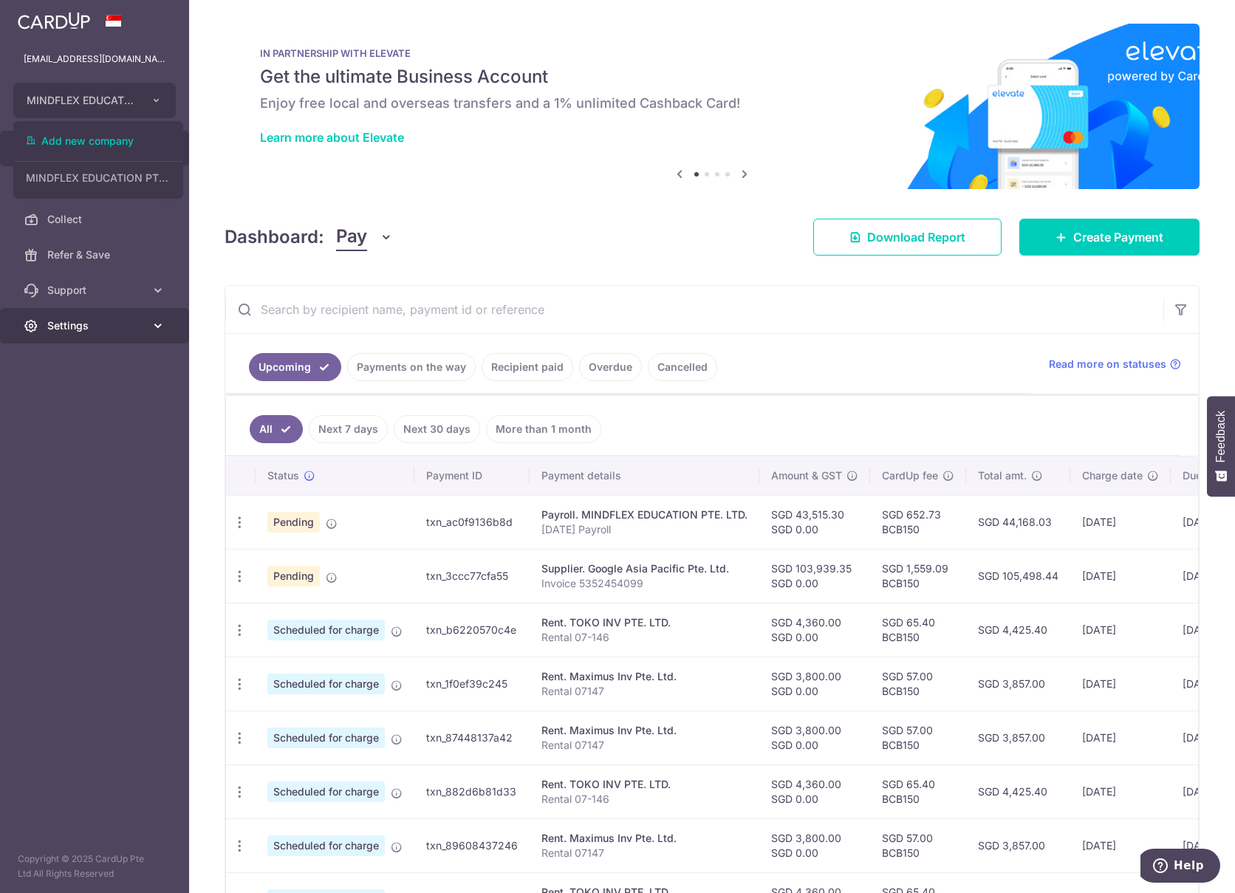
click at [76, 331] on span "Settings" at bounding box center [96, 325] width 98 height 15
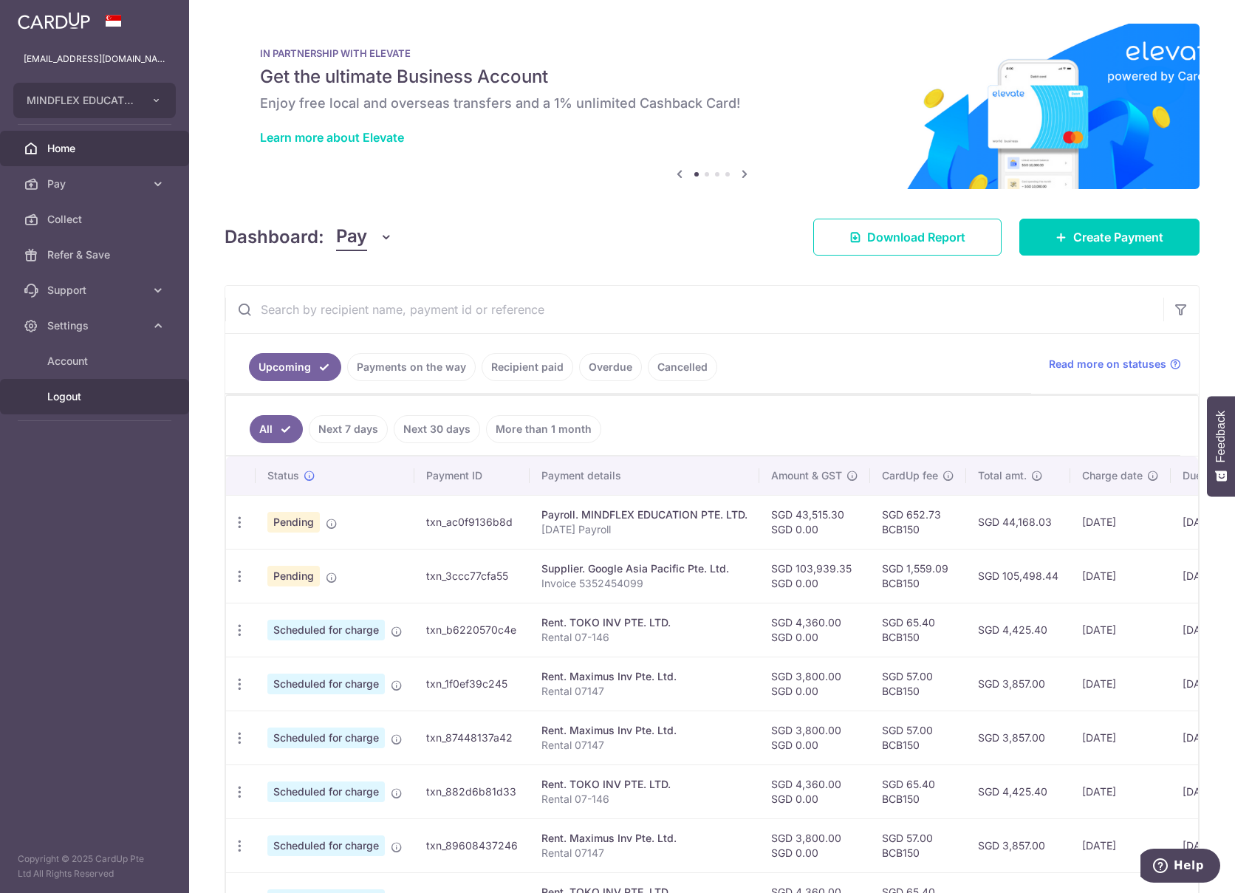
click at [83, 402] on span "Logout" at bounding box center [96, 396] width 98 height 15
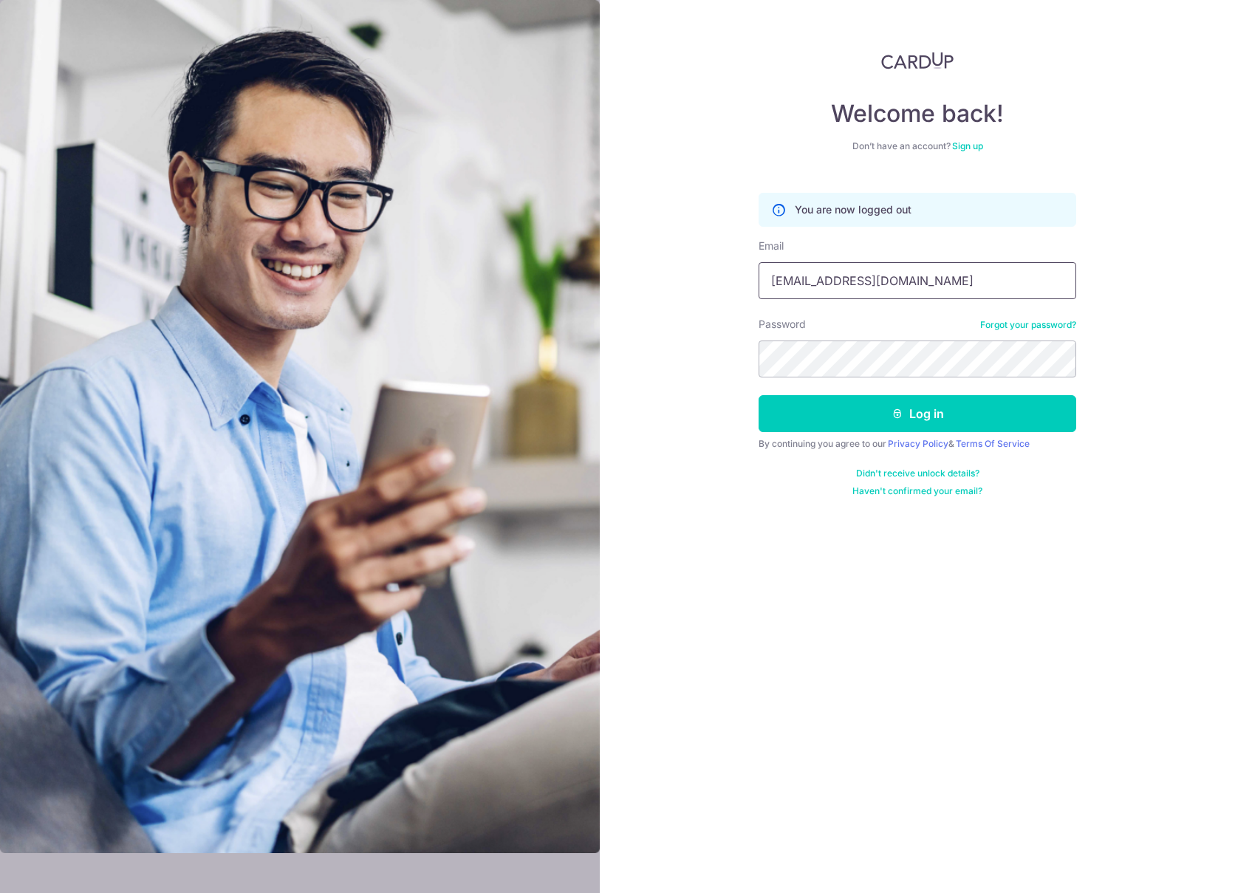
click at [824, 278] on input "[EMAIL_ADDRESS][DOMAIN_NAME]" at bounding box center [918, 280] width 318 height 37
type input "[EMAIL_ADDRESS][DOMAIN_NAME]"
click at [856, 411] on button "Log in" at bounding box center [918, 413] width 318 height 37
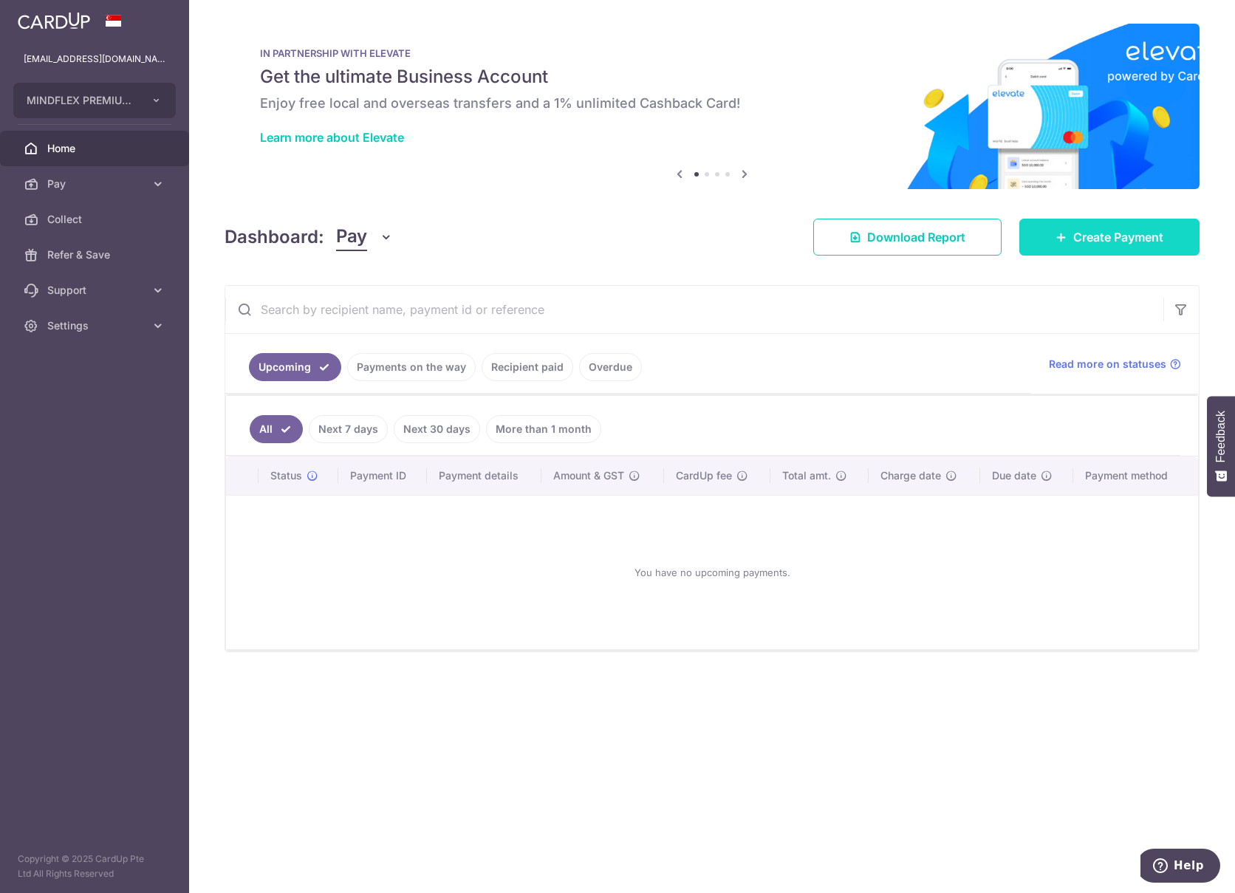
click at [1078, 233] on span "Create Payment" at bounding box center [1118, 237] width 90 height 18
